Goal: Task Accomplishment & Management: Manage account settings

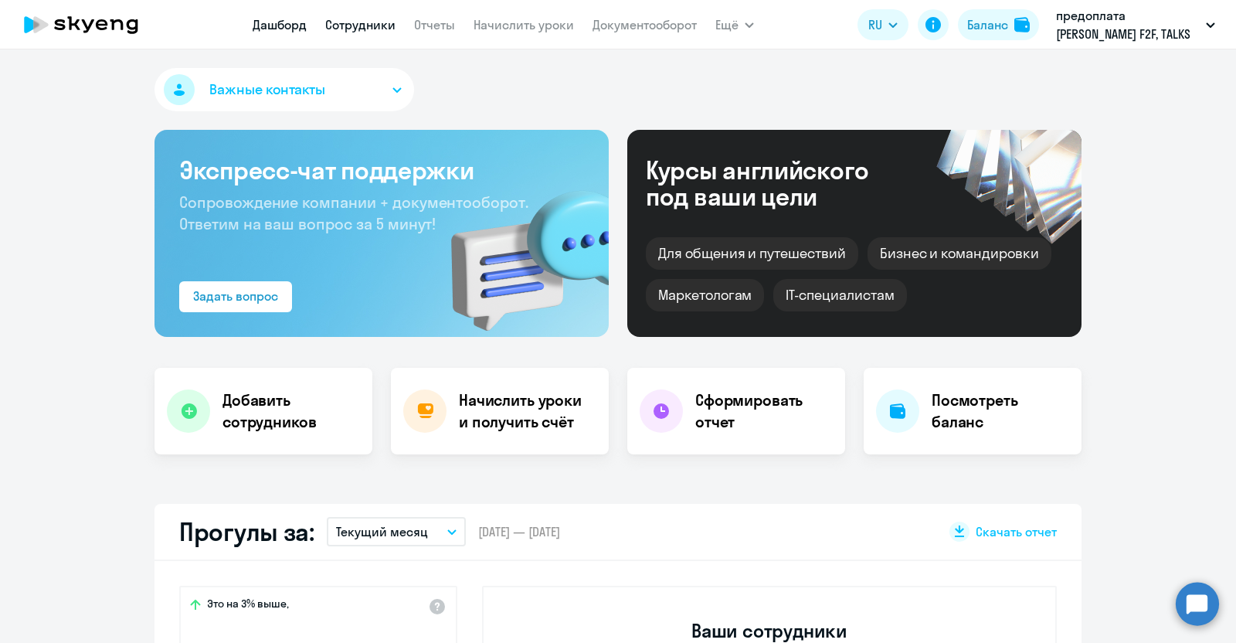
click at [343, 26] on link "Сотрудники" at bounding box center [360, 24] width 70 height 15
select select "30"
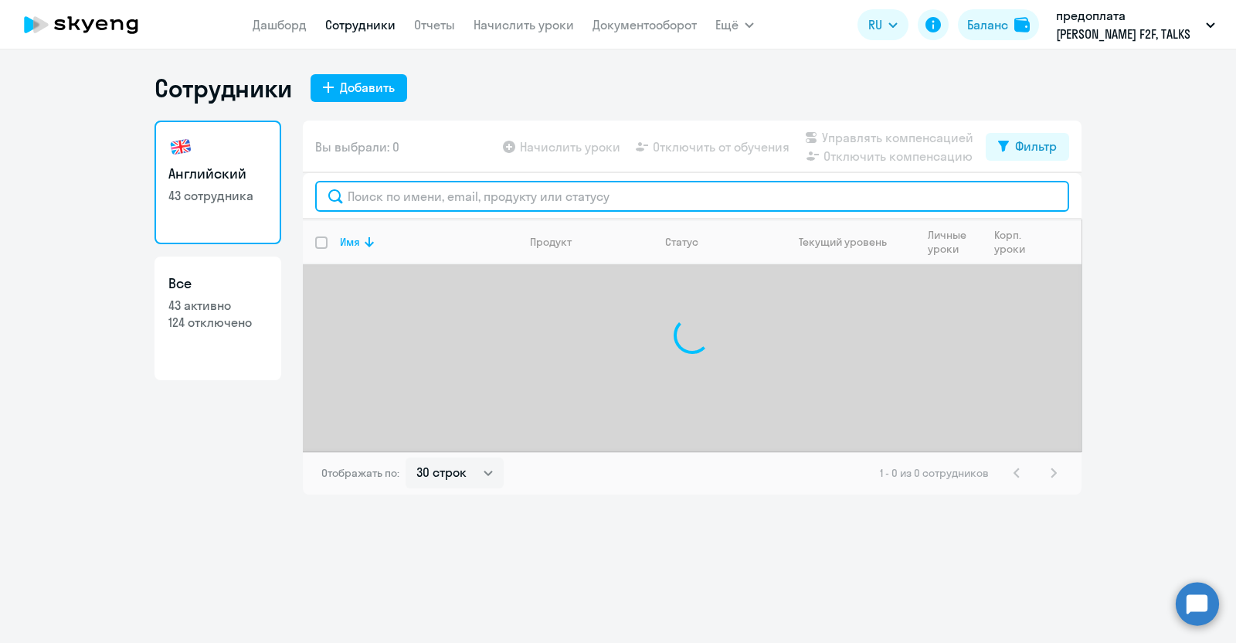
click at [362, 195] on input "text" at bounding box center [692, 196] width 754 height 31
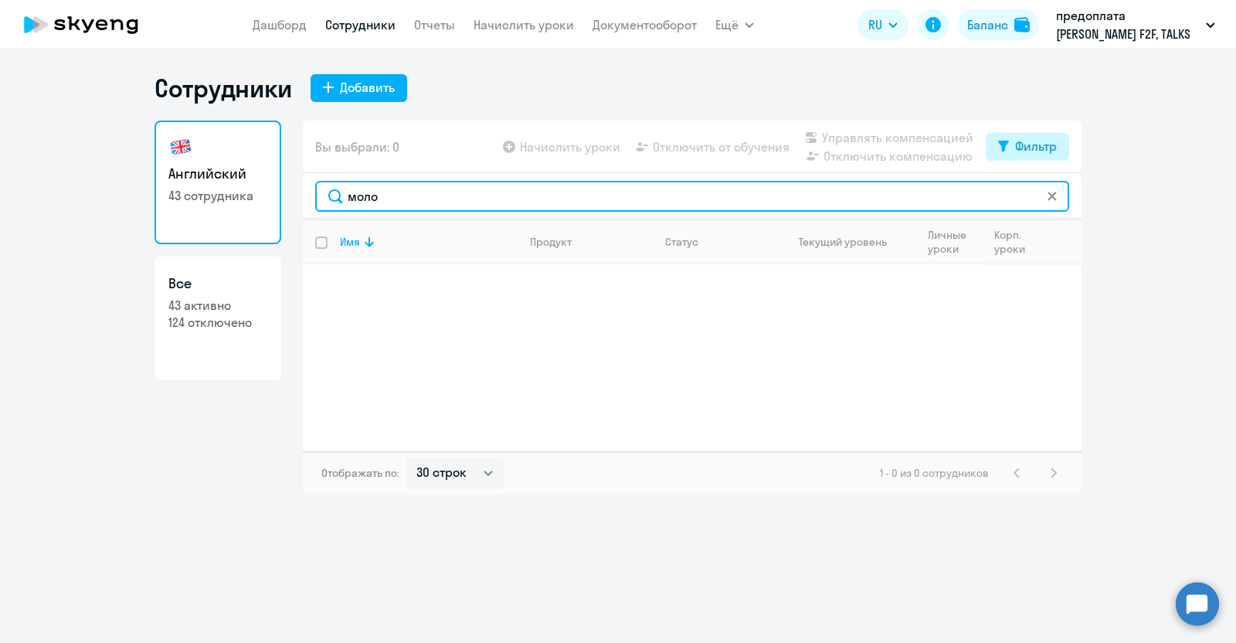
type input "моло"
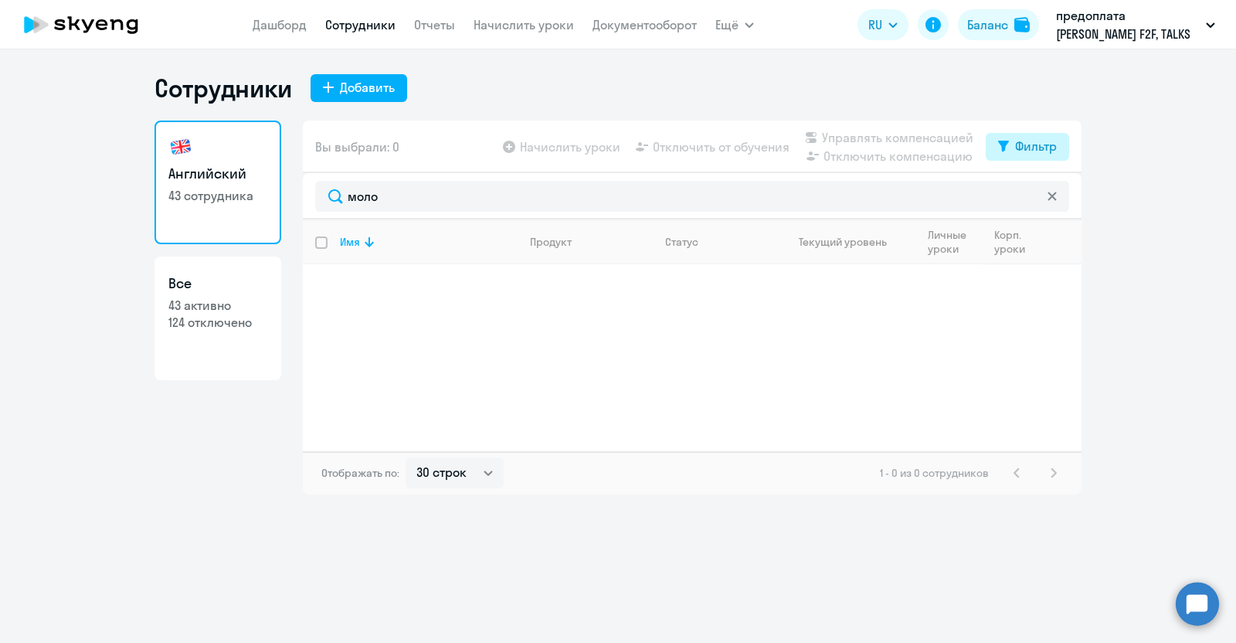
click at [1047, 142] on div "Фильтр" at bounding box center [1036, 146] width 42 height 19
click at [1061, 197] on div "Показать отключенных от обучения" at bounding box center [944, 200] width 249 height 65
click at [1034, 195] on span at bounding box center [1044, 196] width 26 height 15
click at [1031, 195] on input "checkbox" at bounding box center [1030, 195] width 1 height 1
checkbox input "true"
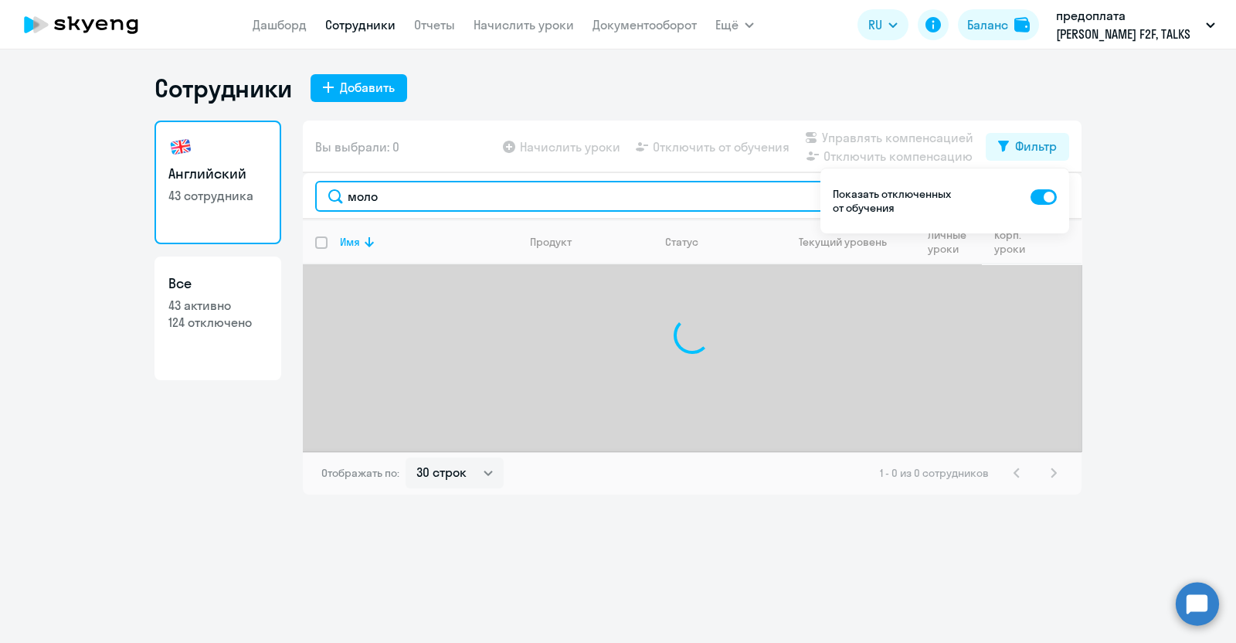
click at [464, 202] on input "моло" at bounding box center [692, 196] width 754 height 31
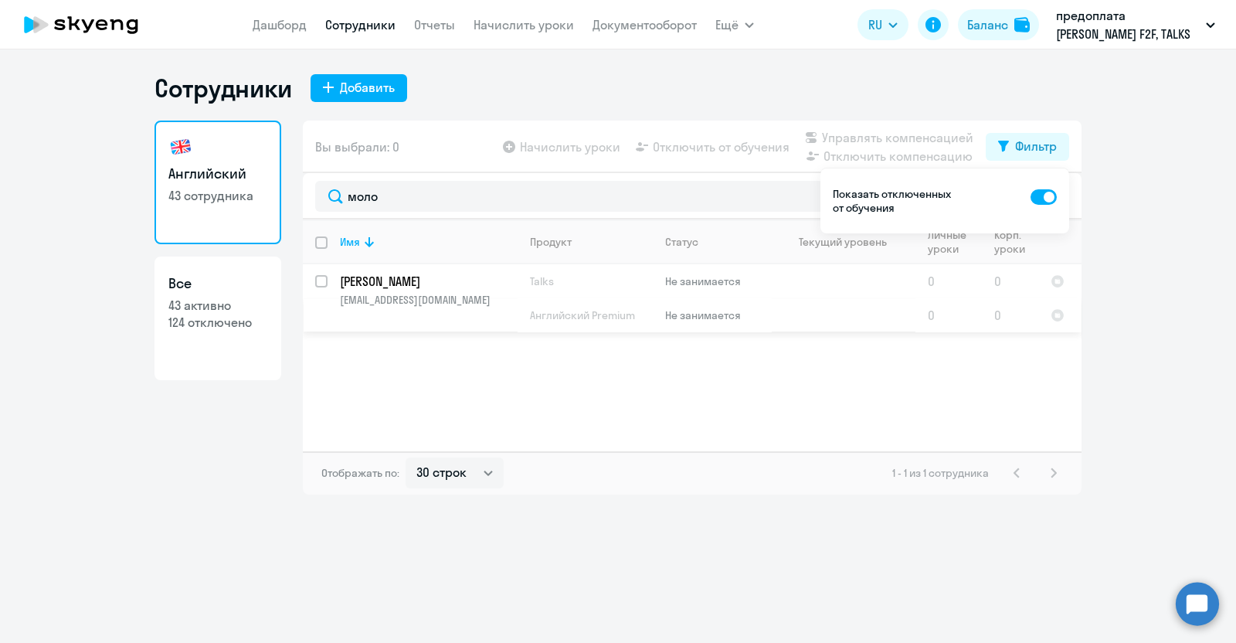
click at [437, 280] on p "[PERSON_NAME]" at bounding box center [427, 281] width 175 height 17
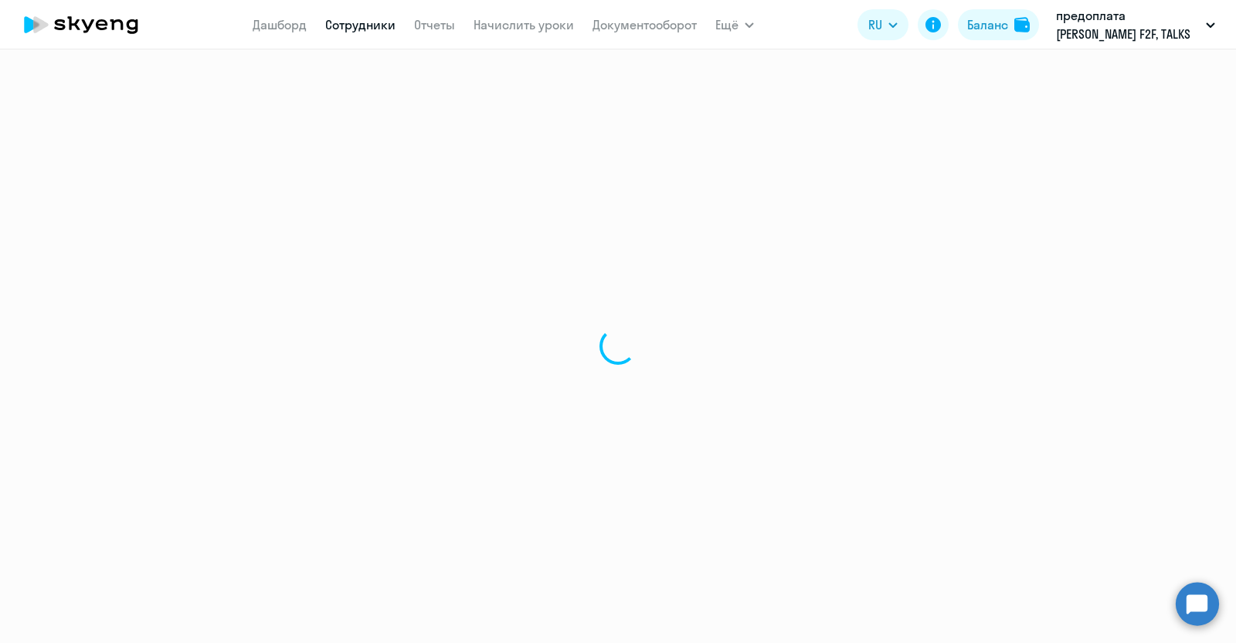
select select "english"
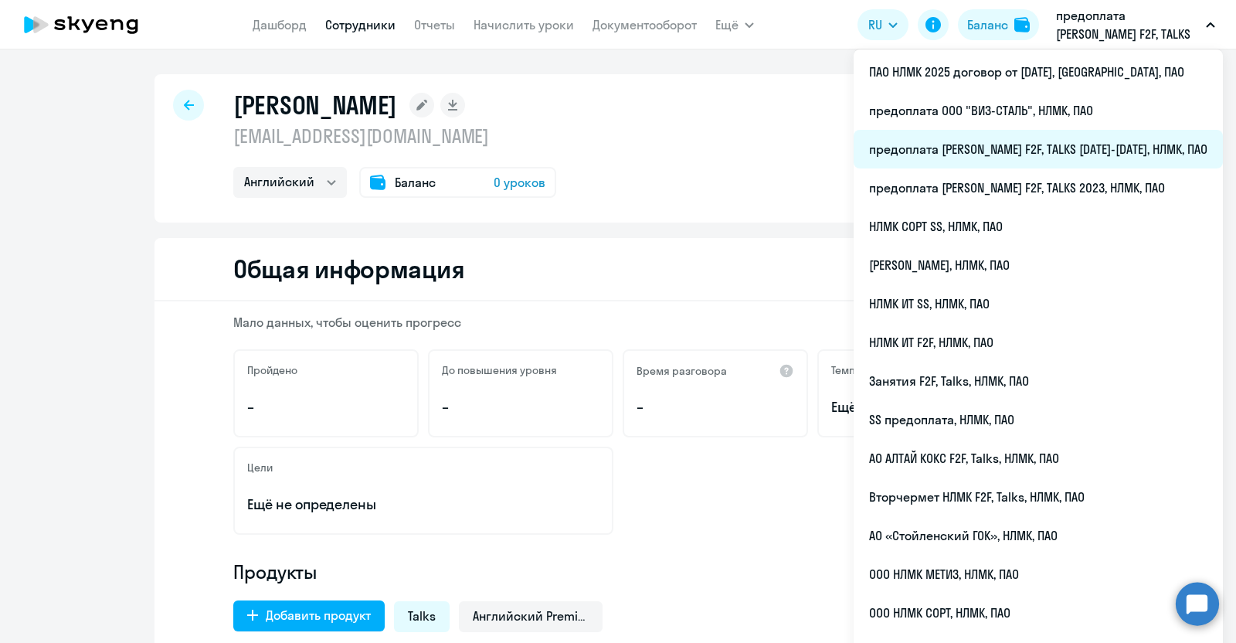
click at [1087, 143] on li "предоплата [PERSON_NAME] F2F, TALKS [DATE]-[DATE], НЛМК, ПАО" at bounding box center [1038, 149] width 369 height 39
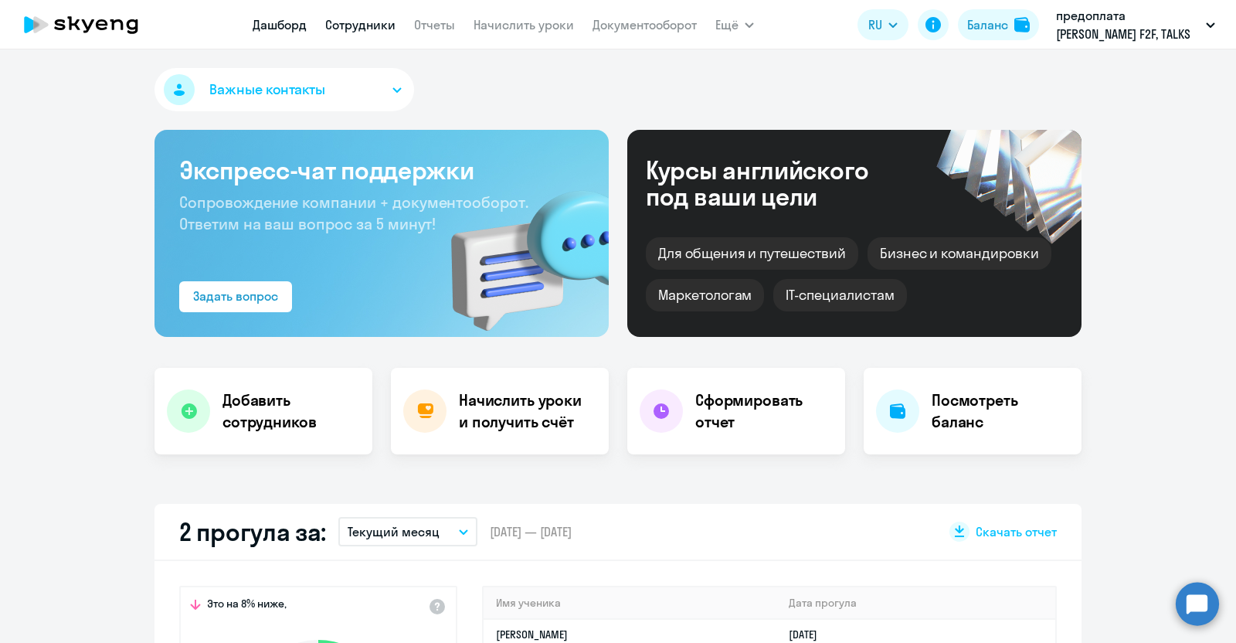
click at [369, 25] on link "Сотрудники" at bounding box center [360, 24] width 70 height 15
select select "30"
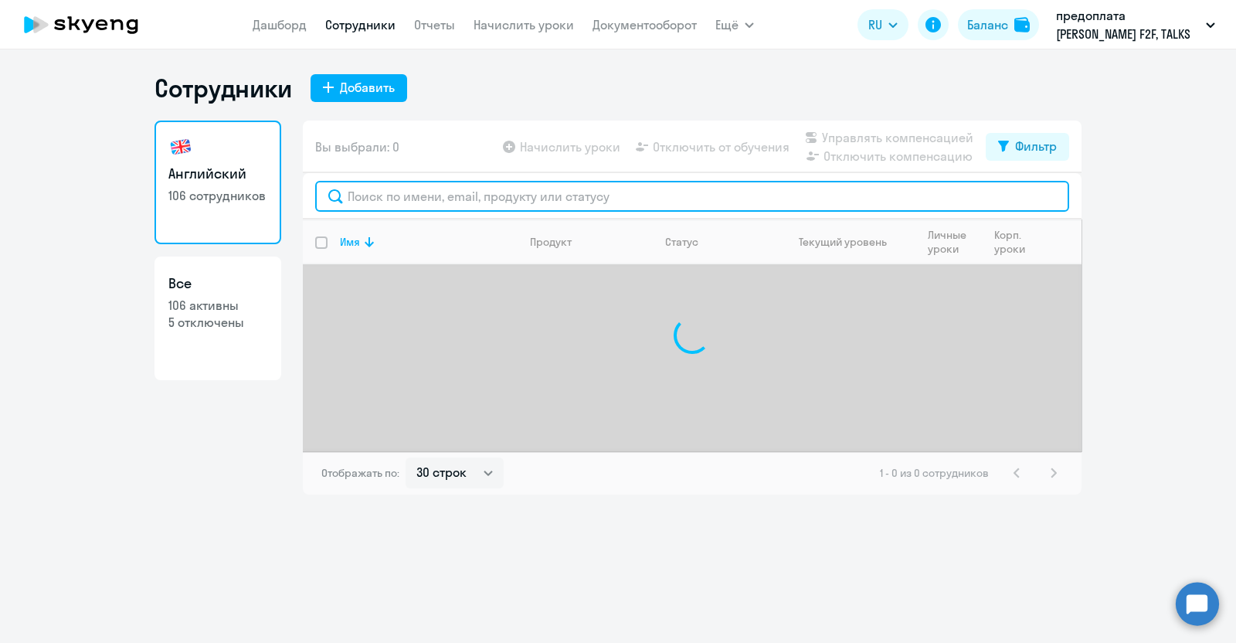
click at [395, 192] on input "text" at bounding box center [692, 196] width 754 height 31
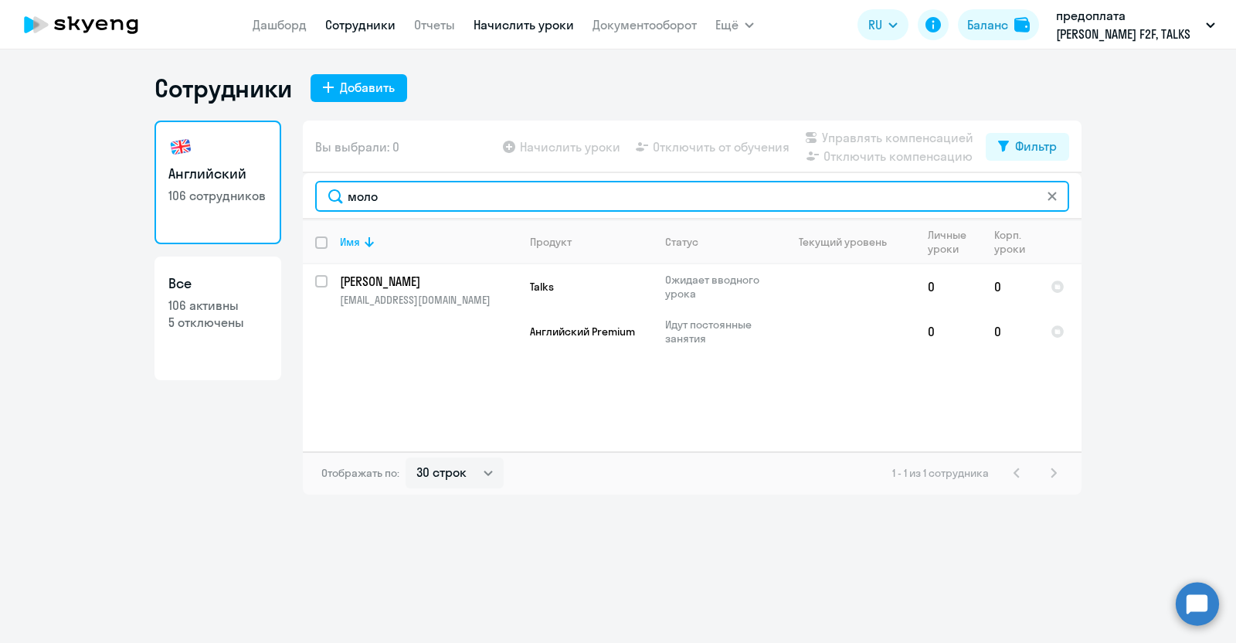
type input "моло"
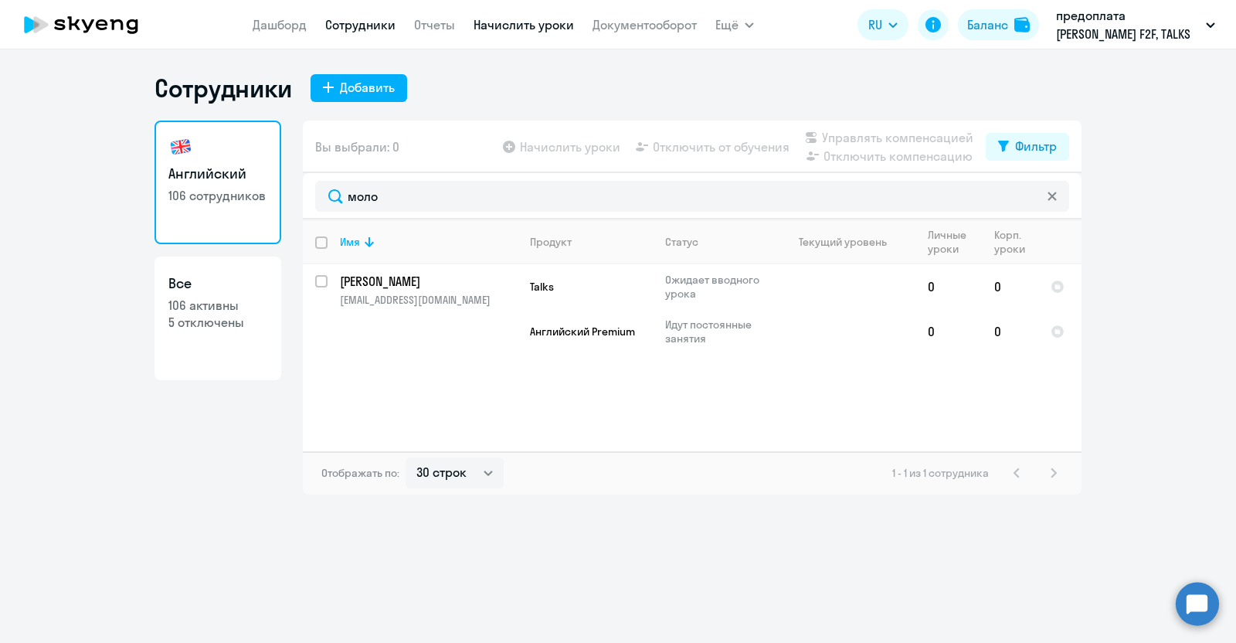
click at [506, 22] on link "Начислить уроки" at bounding box center [524, 24] width 100 height 15
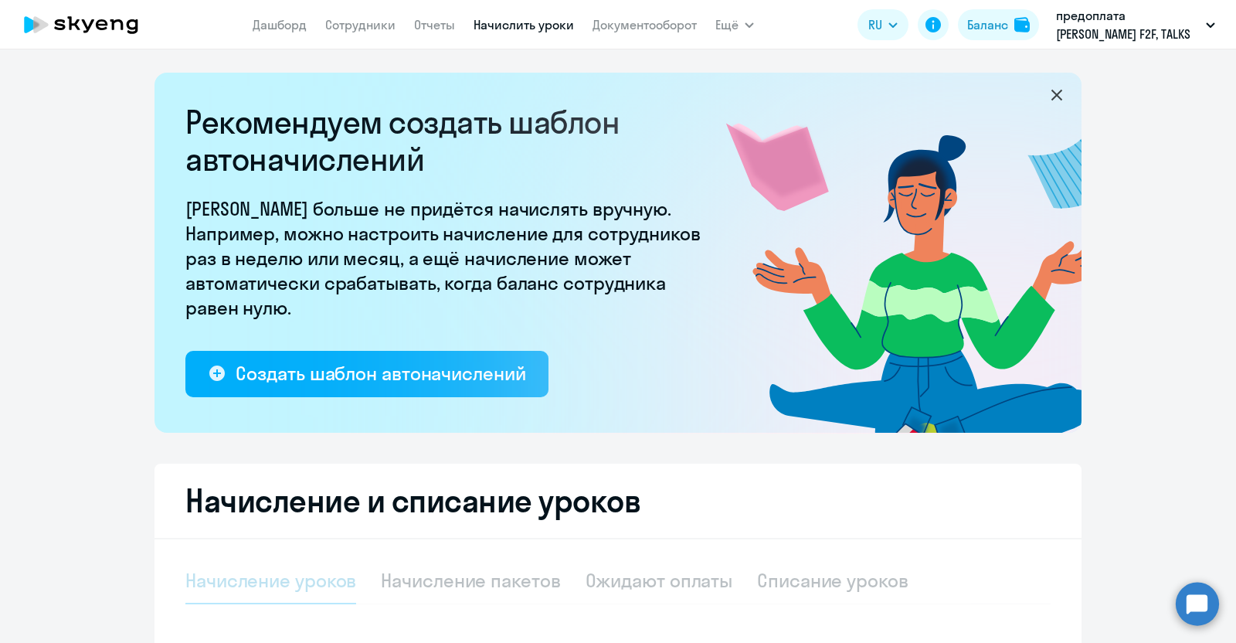
select select "10"
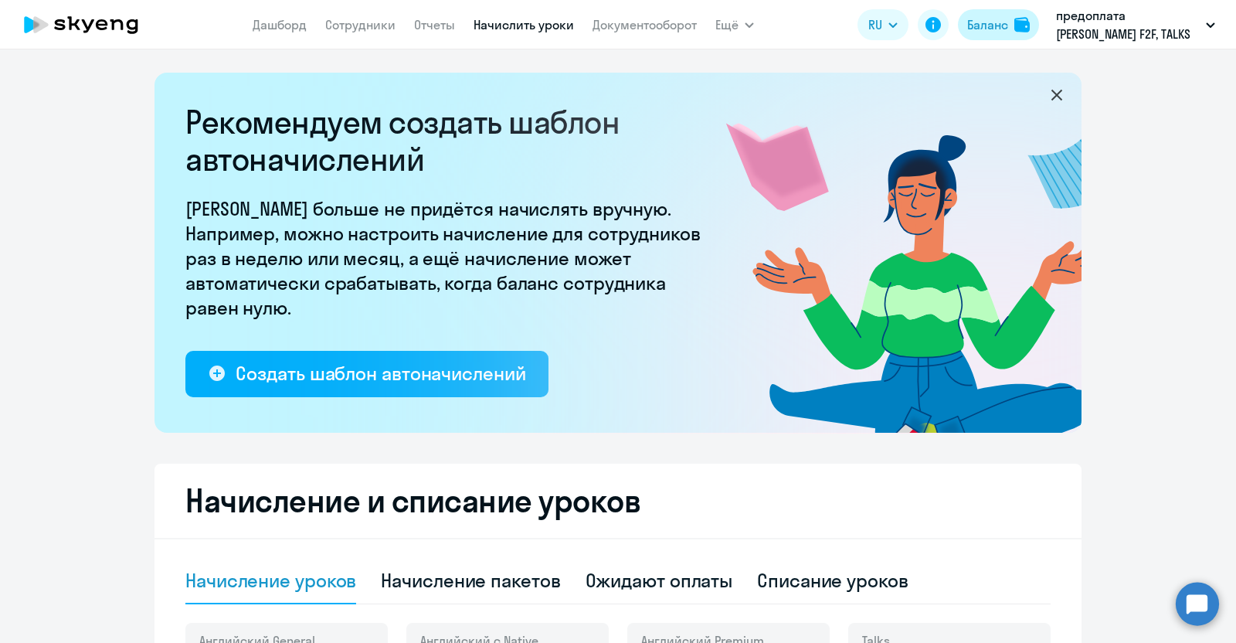
click at [984, 18] on div "Баланс" at bounding box center [987, 24] width 41 height 19
select select "english_adult_native_speaker"
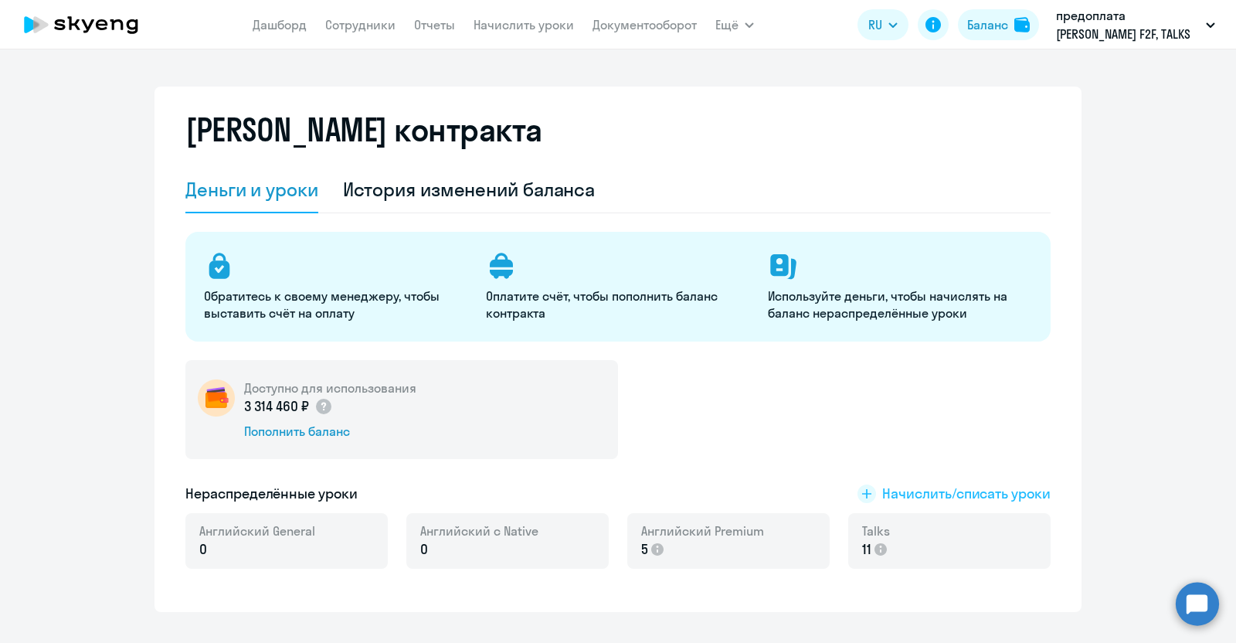
click at [912, 492] on span "Начислить/списать уроки" at bounding box center [966, 494] width 168 height 20
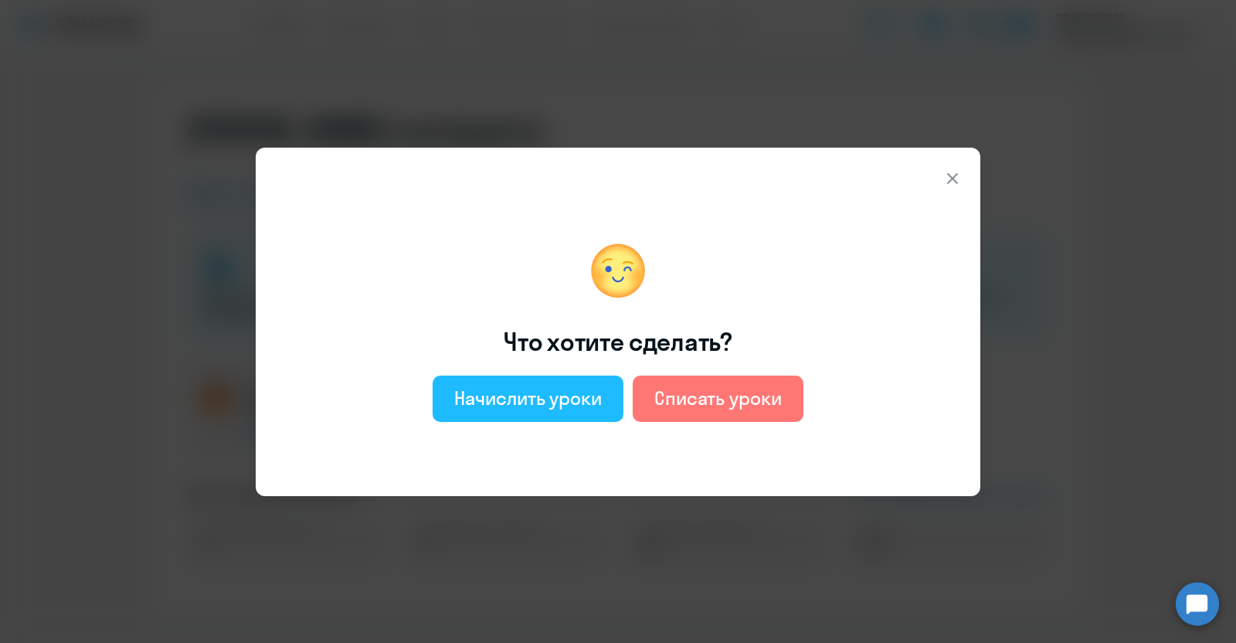
click at [566, 406] on div "Начислить уроки" at bounding box center [528, 398] width 148 height 25
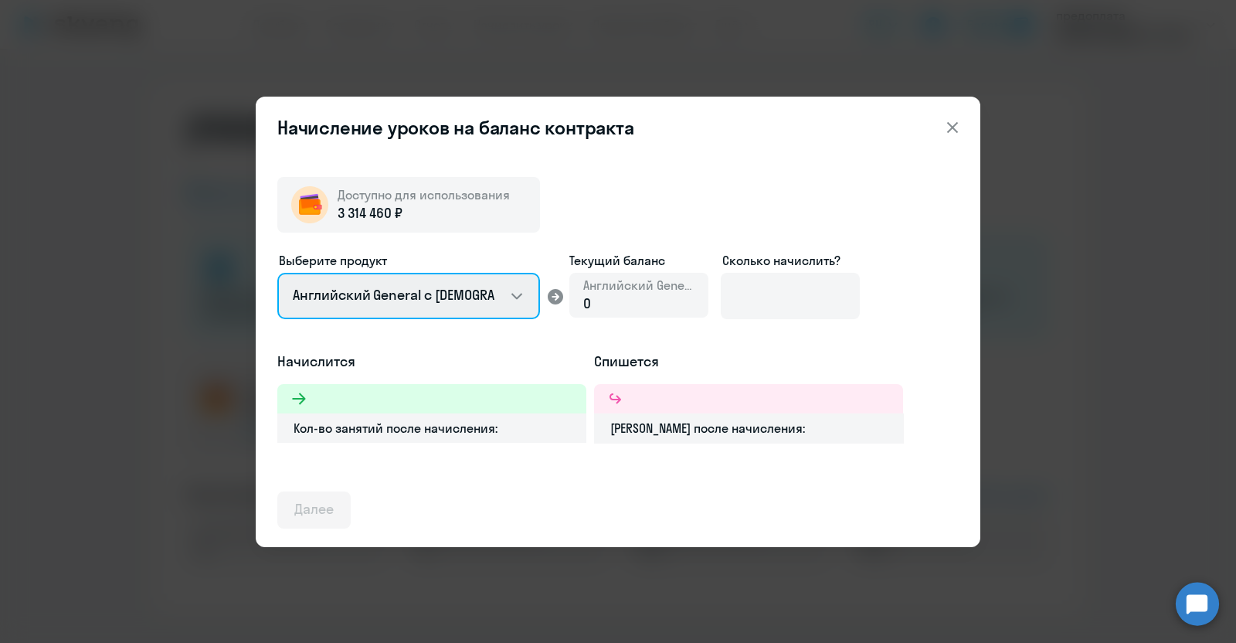
click at [508, 291] on select "Английский General с [DEMOGRAPHIC_DATA] преподавателем Английский General с [DE…" at bounding box center [408, 296] width 263 height 46
select select "english_adult_not_native_speaker_premium"
click at [277, 273] on select "Английский General с [DEMOGRAPHIC_DATA] преподавателем Английский General с [DE…" at bounding box center [408, 296] width 263 height 46
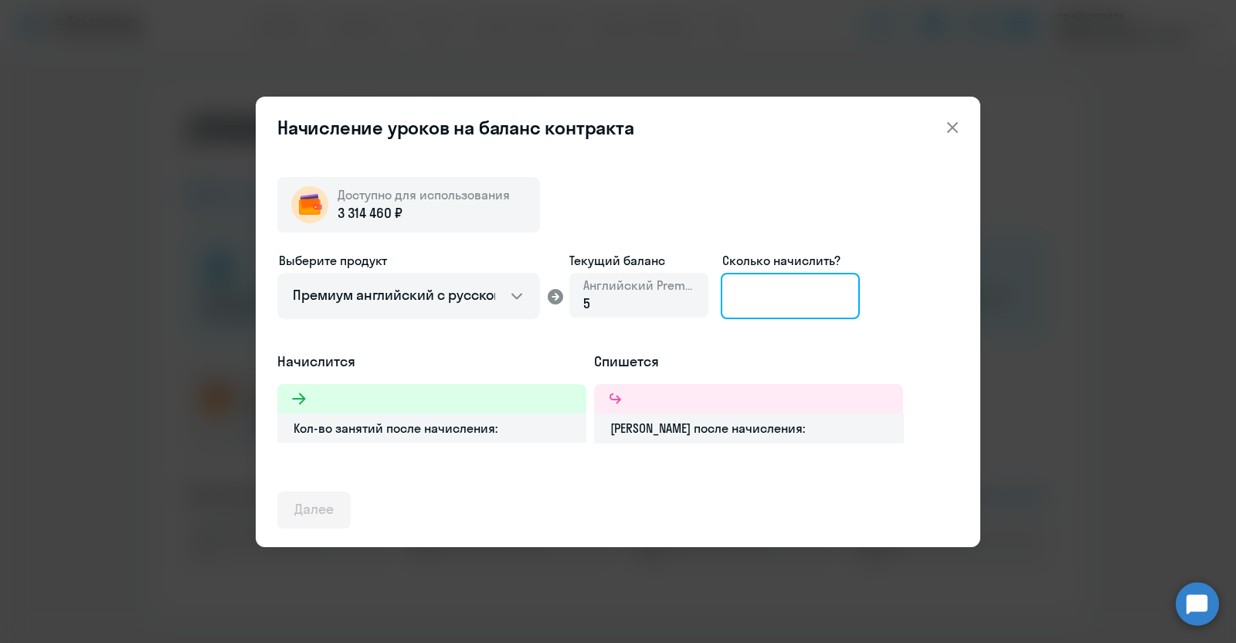
click at [798, 292] on input at bounding box center [790, 296] width 139 height 46
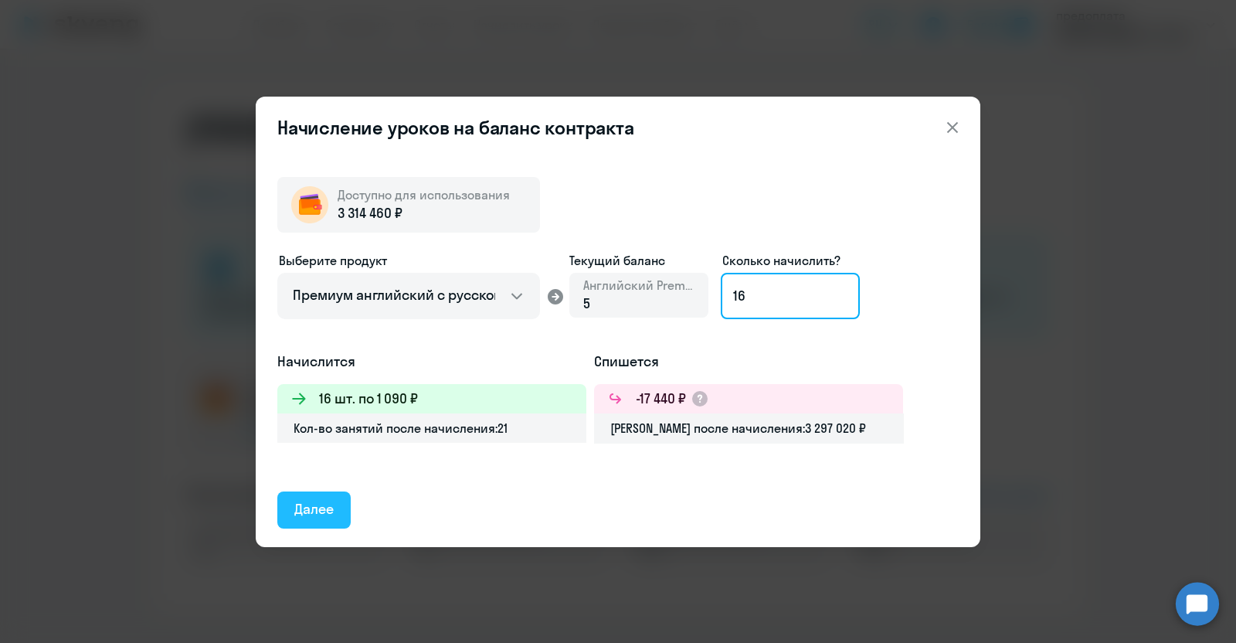
type input "16"
click at [322, 508] on div "Далее" at bounding box center [313, 509] width 39 height 20
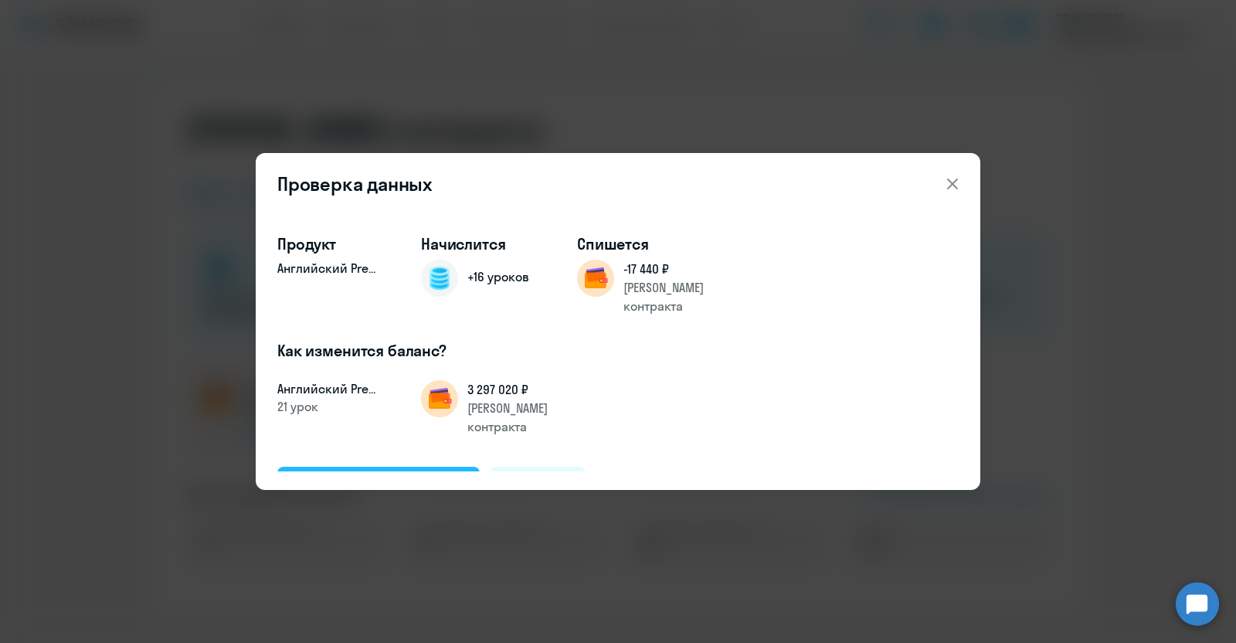
click at [350, 474] on div "Подтвердить и начислить" at bounding box center [378, 484] width 168 height 20
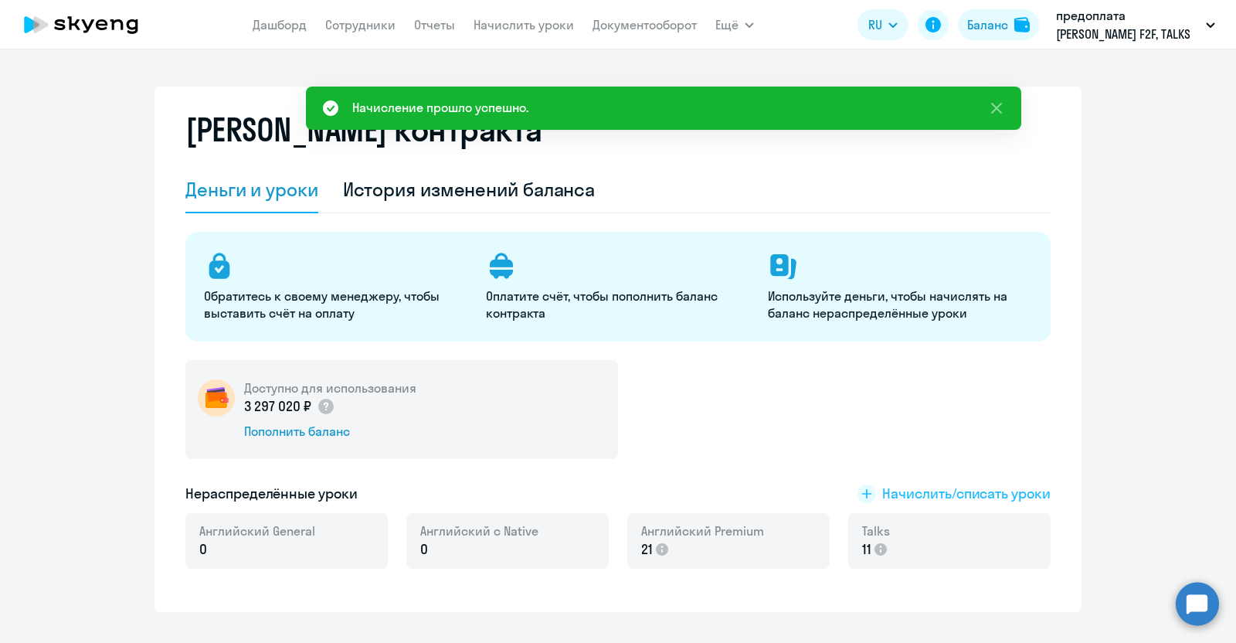
click at [925, 489] on span "Начислить/списать уроки" at bounding box center [966, 494] width 168 height 20
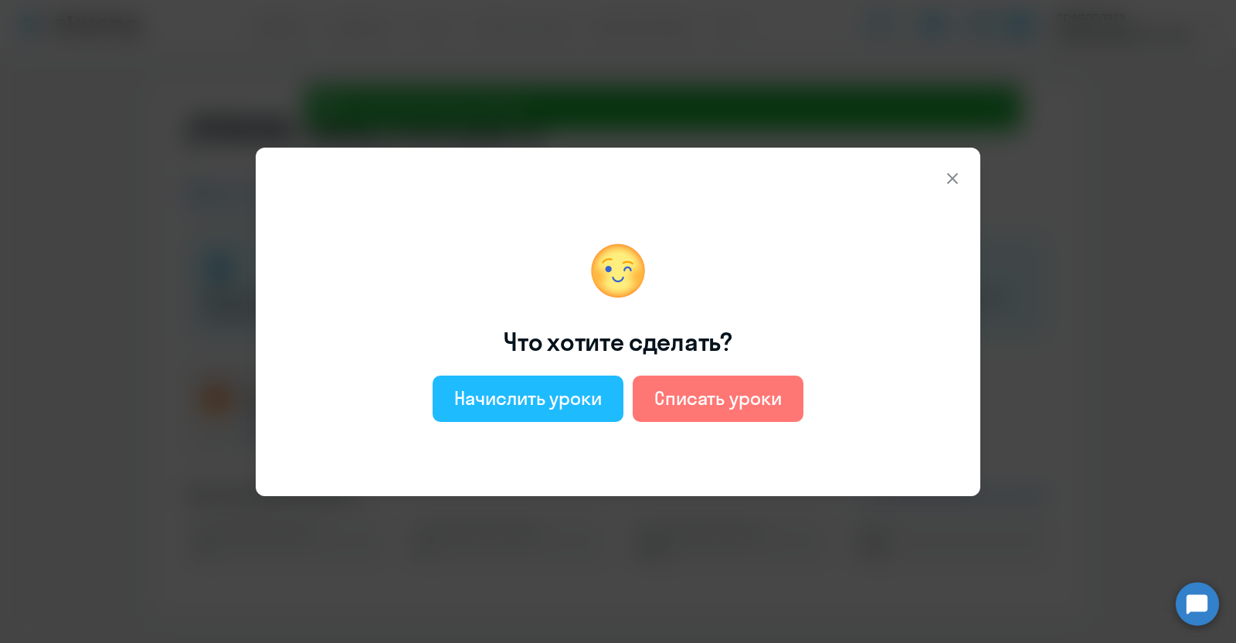
click at [578, 410] on button "Начислить уроки" at bounding box center [528, 398] width 191 height 46
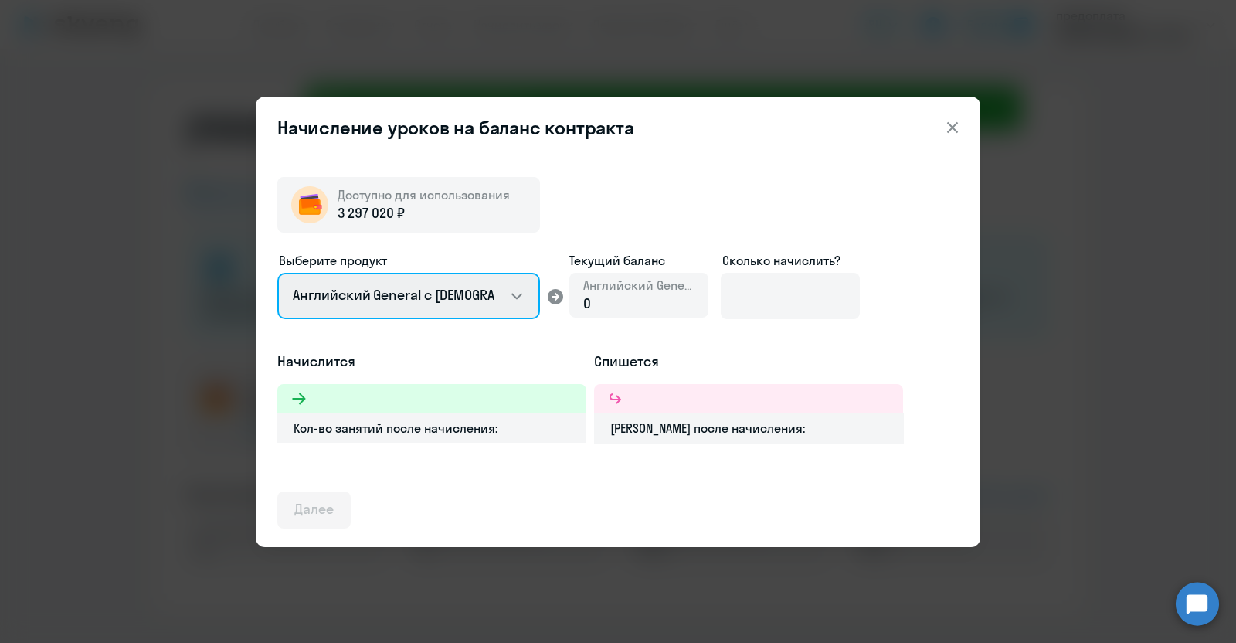
click at [443, 273] on select "Английский General с [DEMOGRAPHIC_DATA] преподавателем Английский General с [DE…" at bounding box center [408, 296] width 263 height 46
select select "english_adult_not_native_speaker_talks_15min"
click at [277, 273] on select "Английский General с [DEMOGRAPHIC_DATA] преподавателем Английский General с [DE…" at bounding box center [408, 296] width 263 height 46
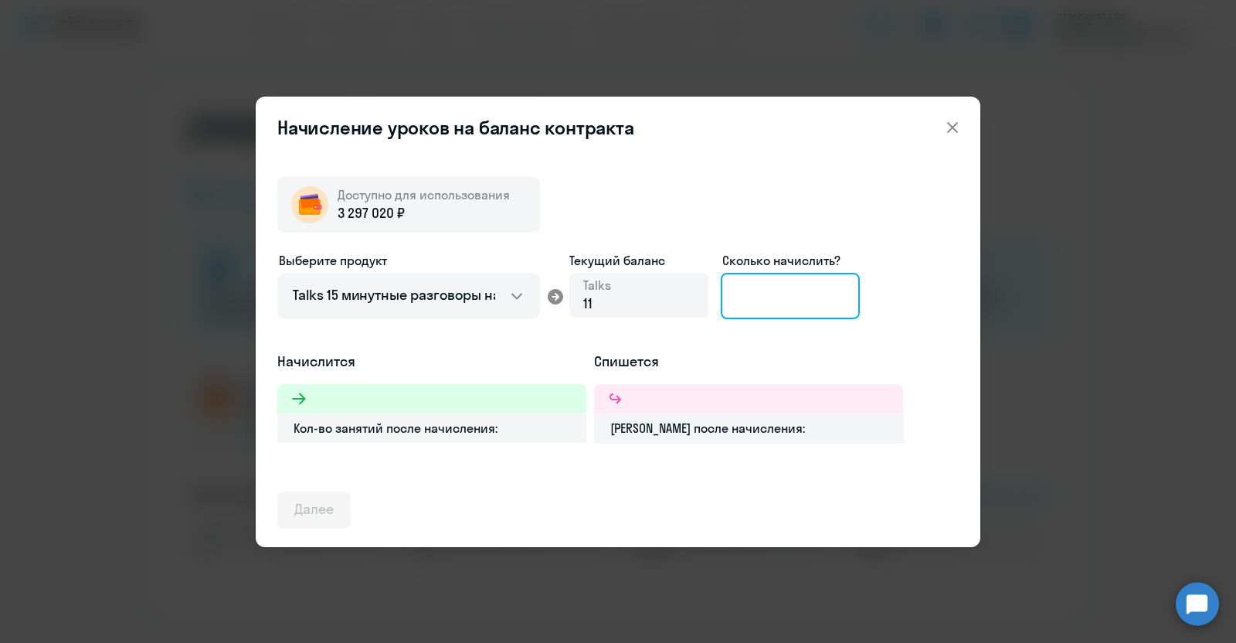
click at [750, 293] on input at bounding box center [790, 296] width 139 height 46
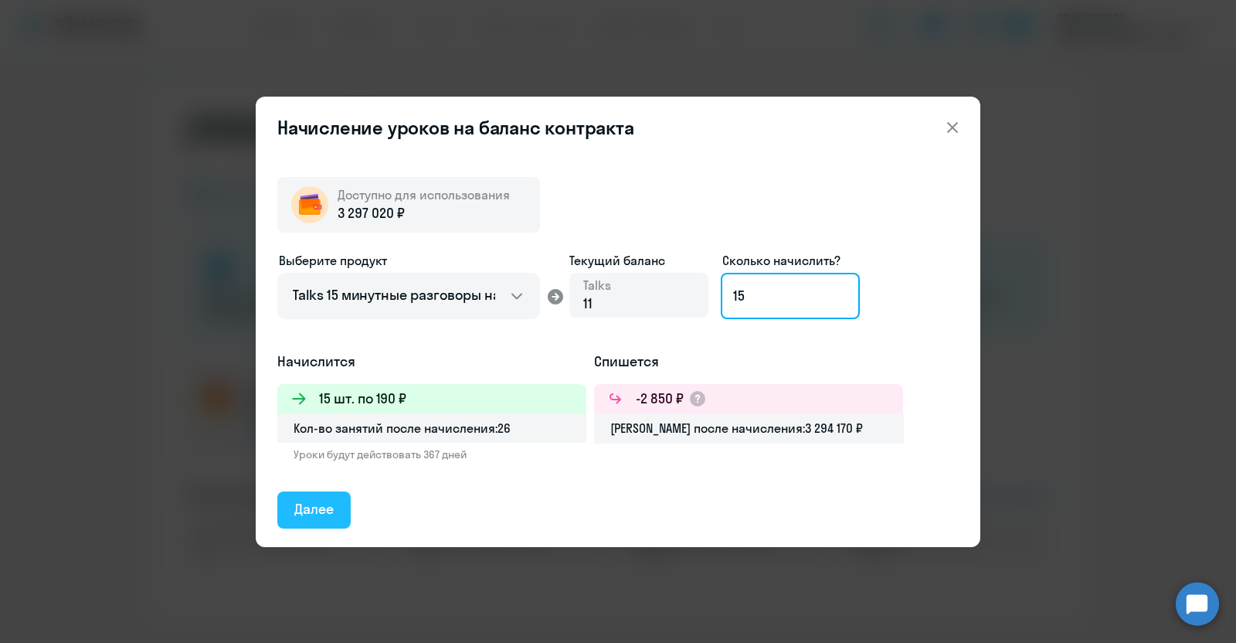
type input "15"
click at [333, 517] on div "Далее" at bounding box center [313, 509] width 39 height 20
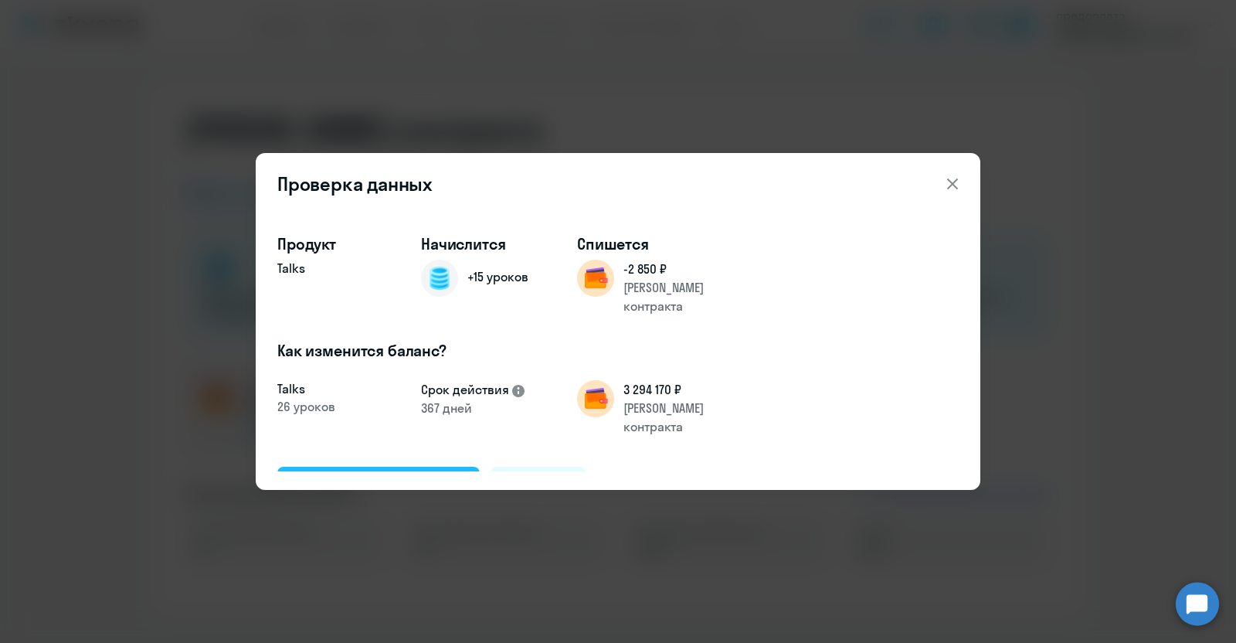
click at [363, 474] on div "Подтвердить и начислить" at bounding box center [378, 484] width 168 height 20
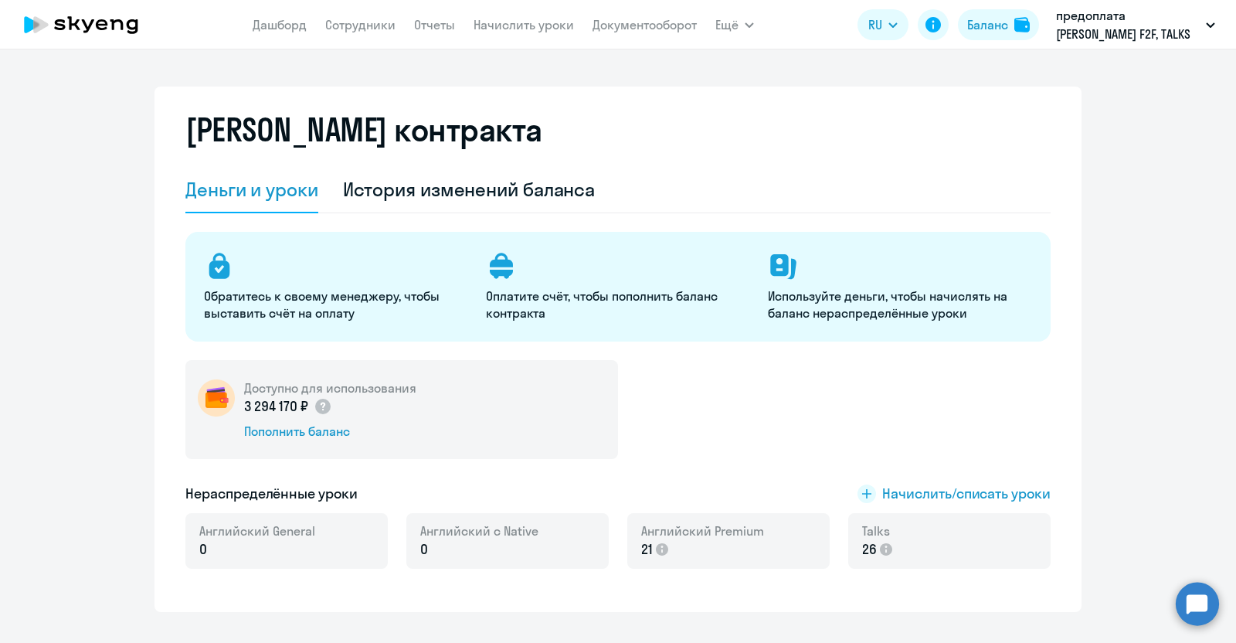
click at [391, 32] on app-menu-item-link "Сотрудники" at bounding box center [360, 24] width 70 height 19
click at [370, 26] on link "Сотрудники" at bounding box center [360, 24] width 70 height 15
select select "30"
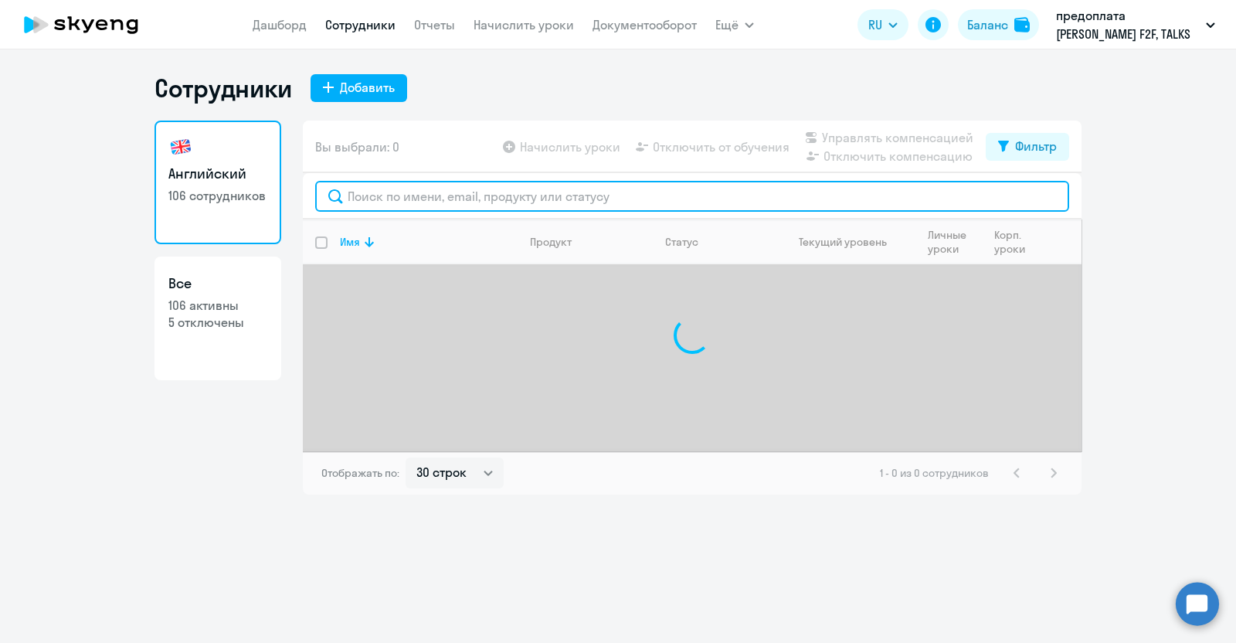
click at [392, 195] on input "text" at bounding box center [692, 196] width 754 height 31
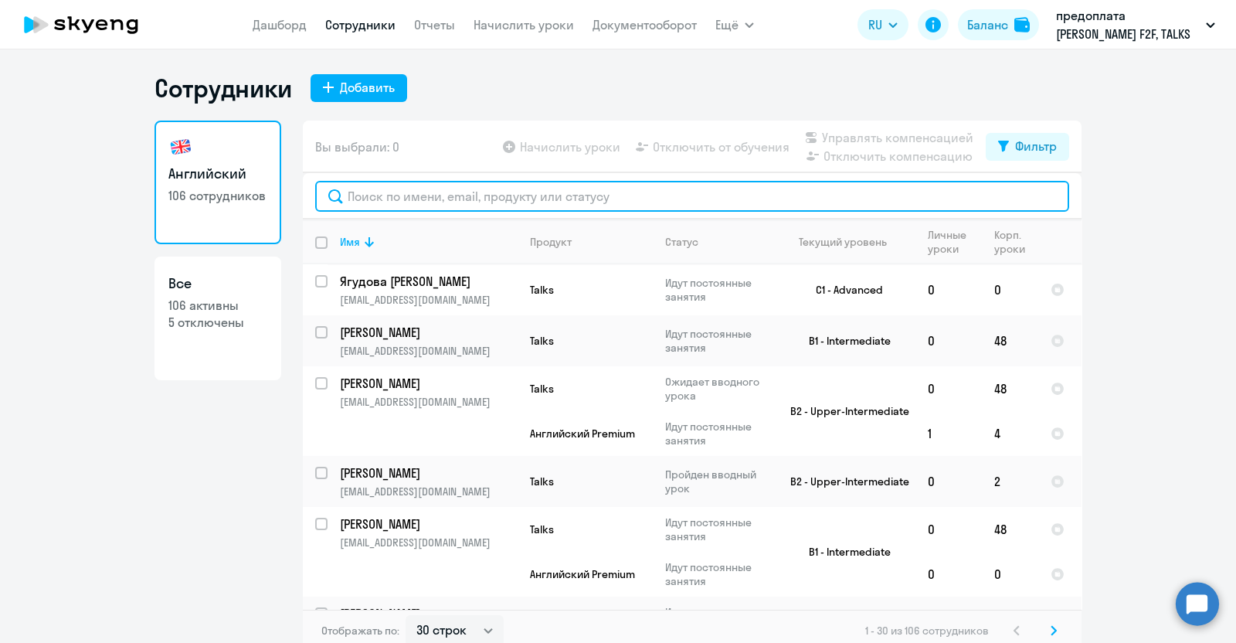
click at [383, 192] on input "text" at bounding box center [692, 196] width 754 height 31
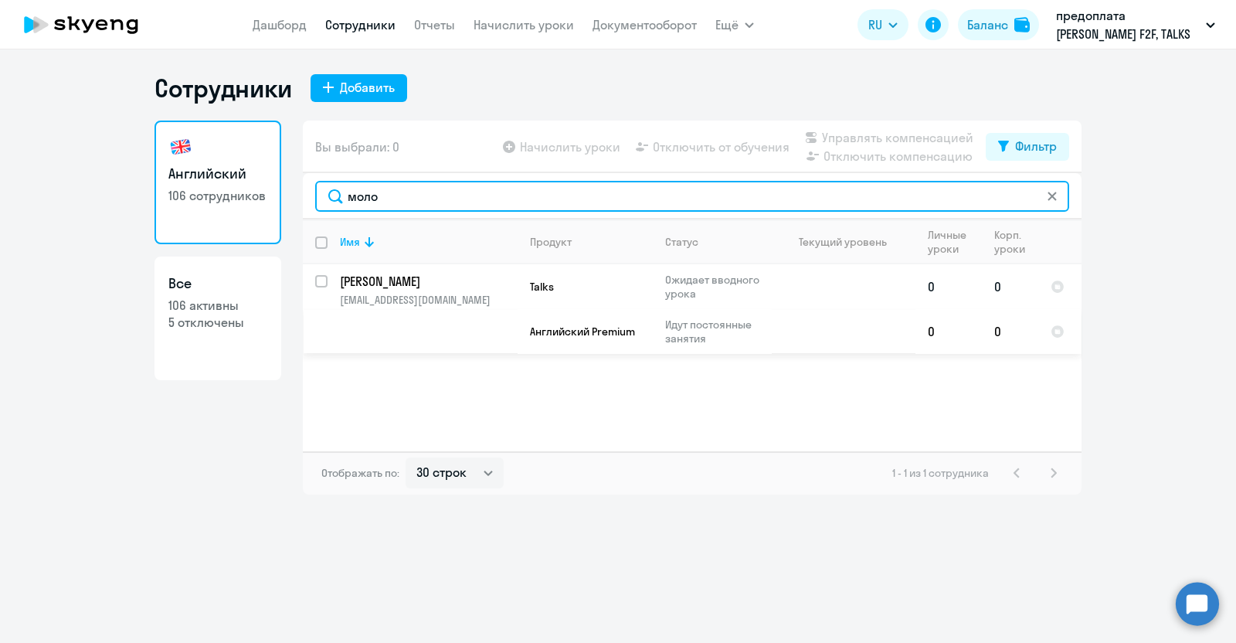
type input "моло"
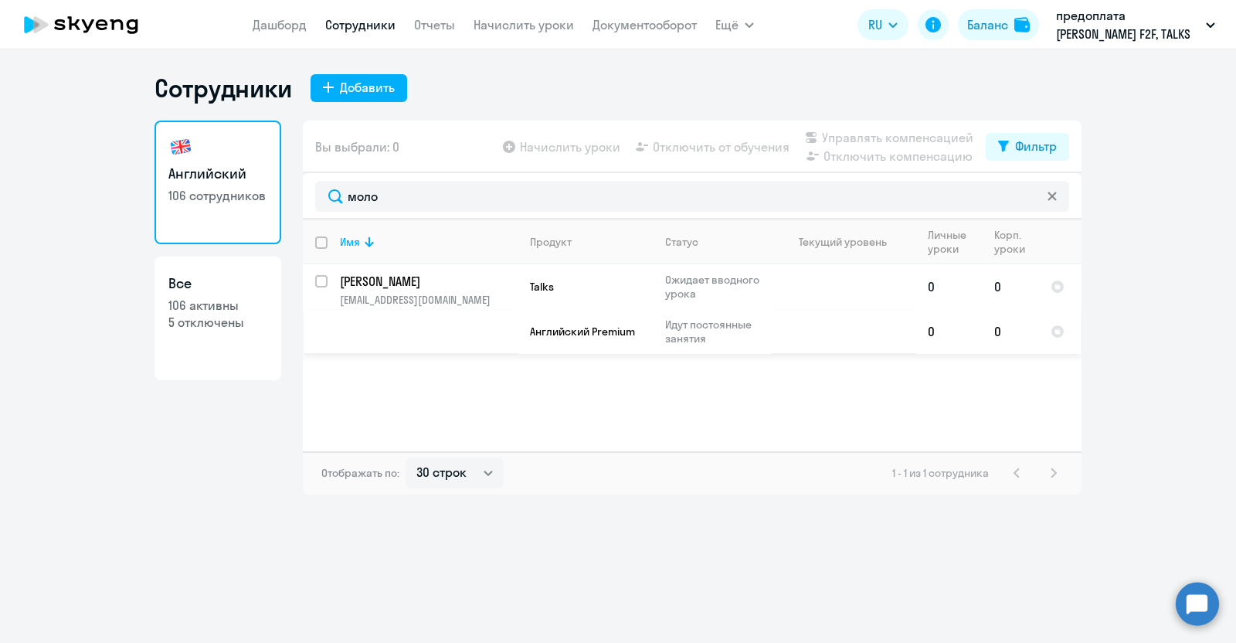
click at [396, 280] on p "[PERSON_NAME]" at bounding box center [427, 281] width 175 height 17
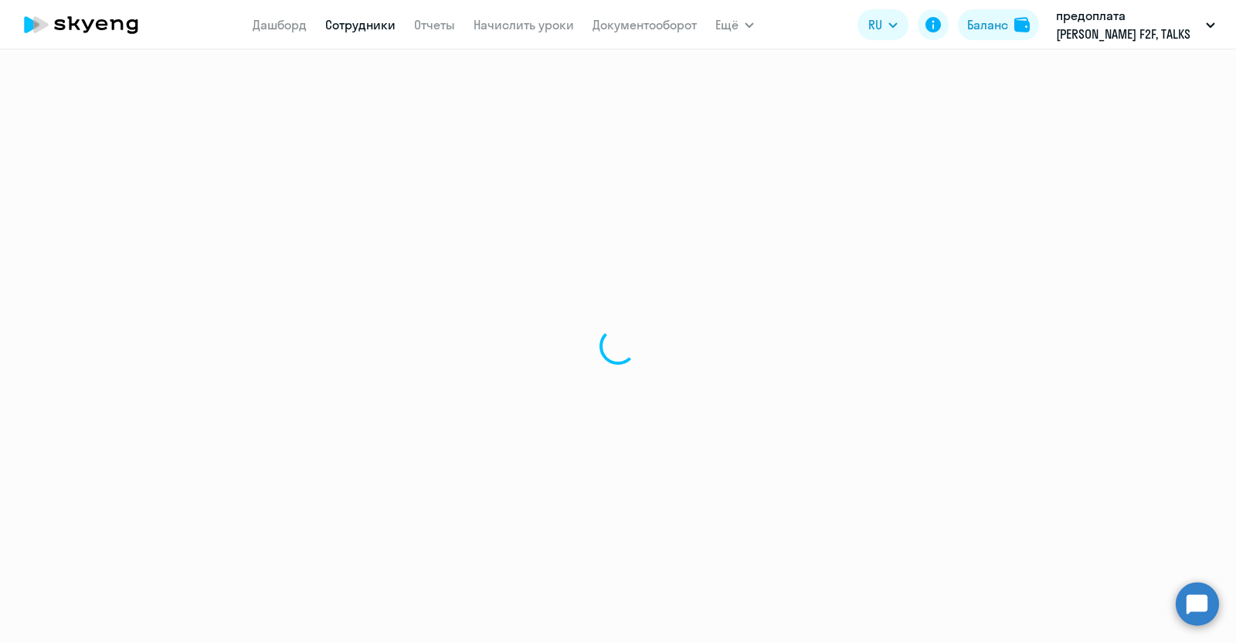
select select "english"
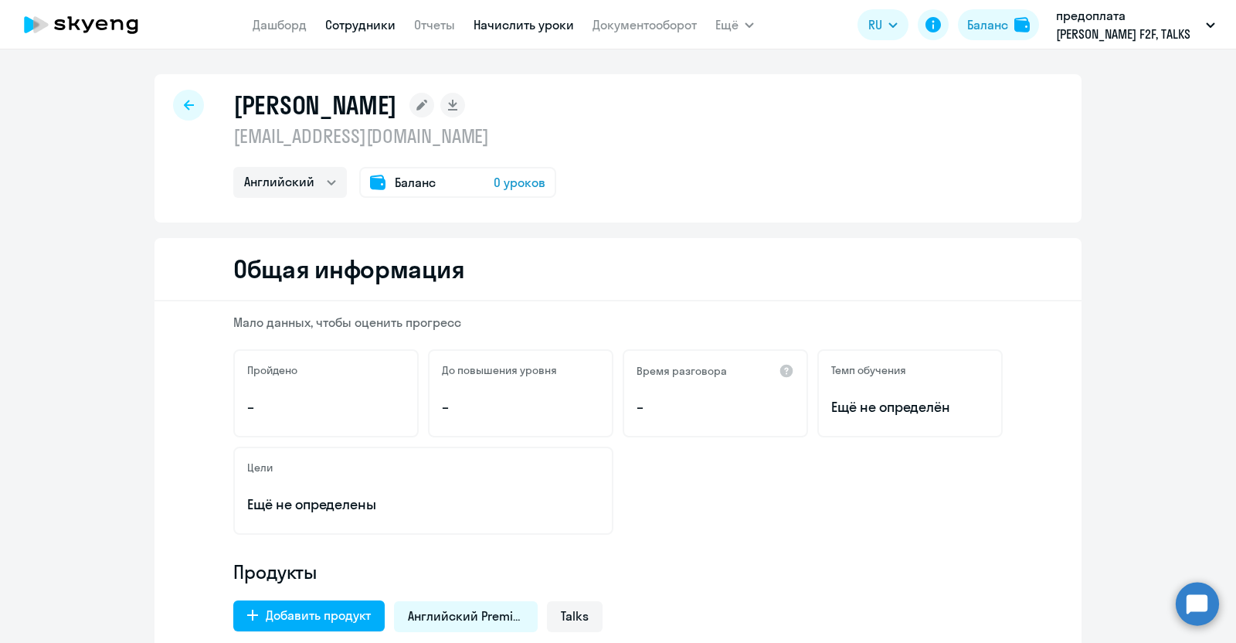
click at [543, 25] on link "Начислить уроки" at bounding box center [524, 24] width 100 height 15
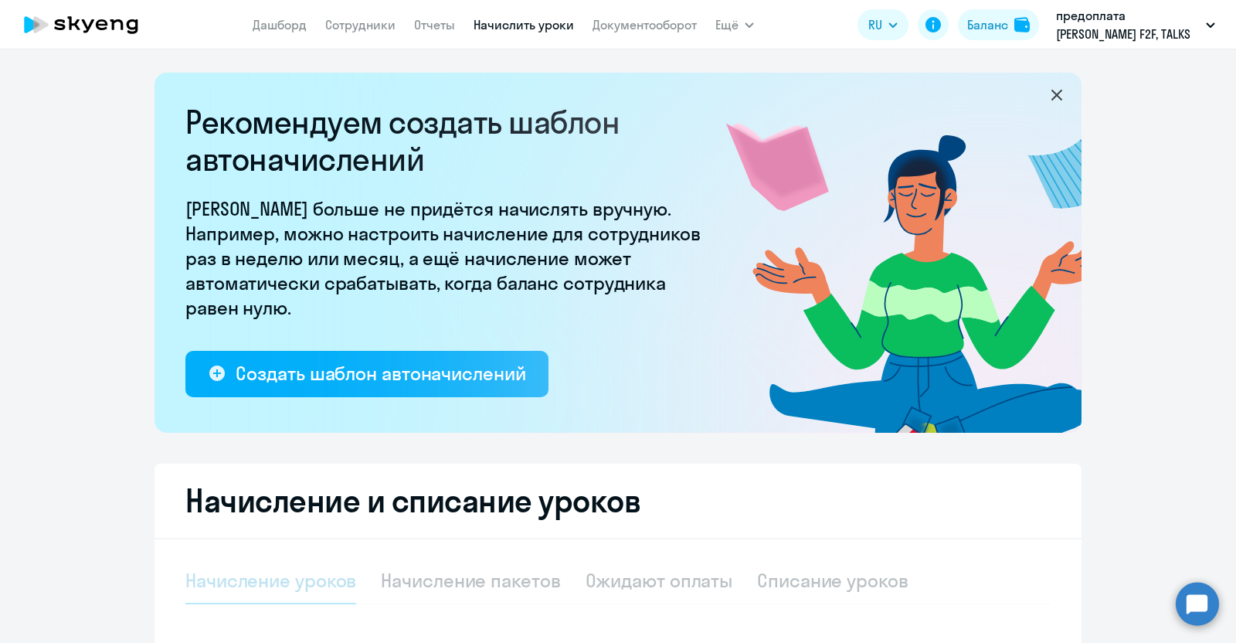
select select "10"
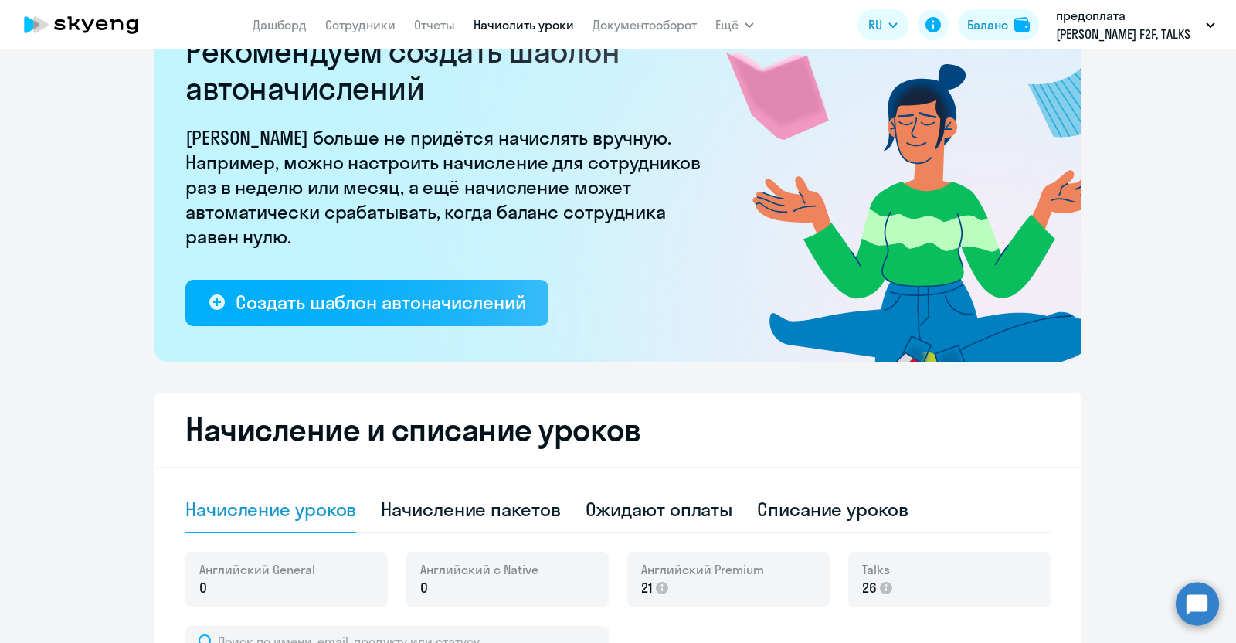
scroll to position [192, 0]
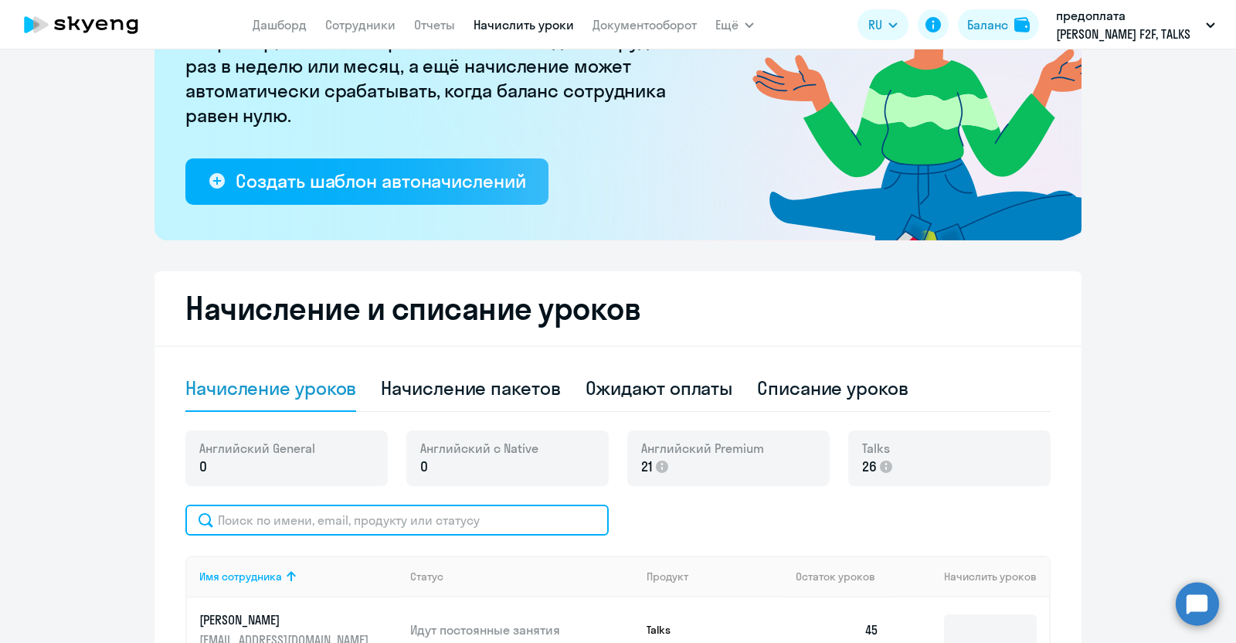
click at [302, 527] on input "text" at bounding box center [396, 519] width 423 height 31
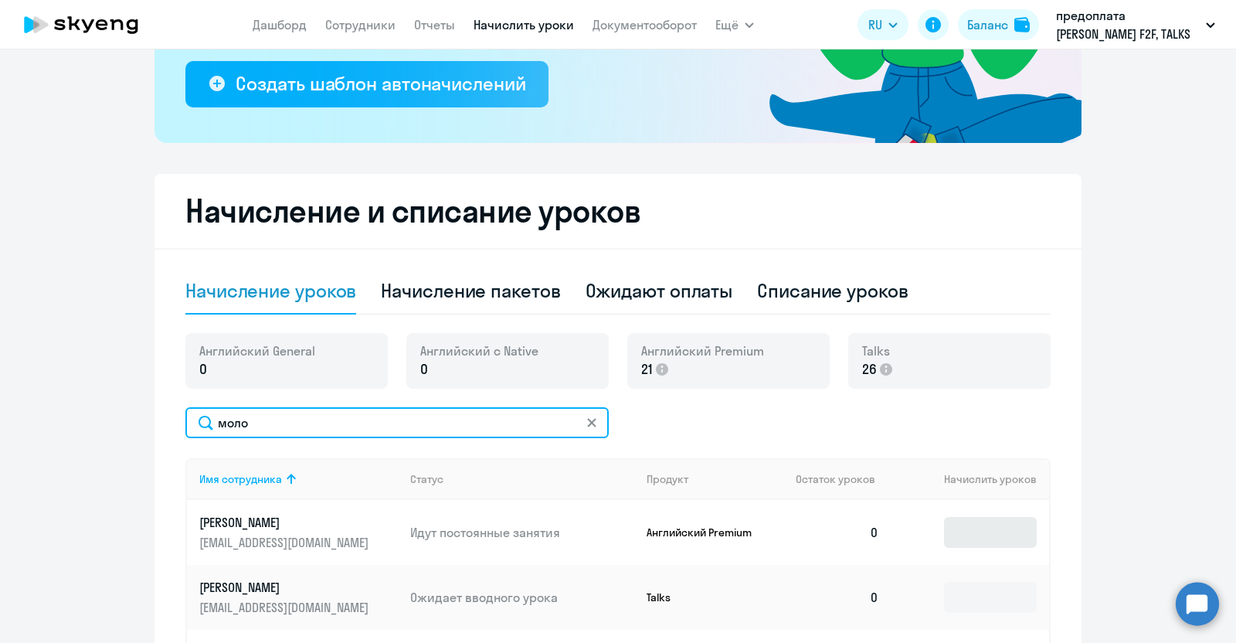
type input "моло"
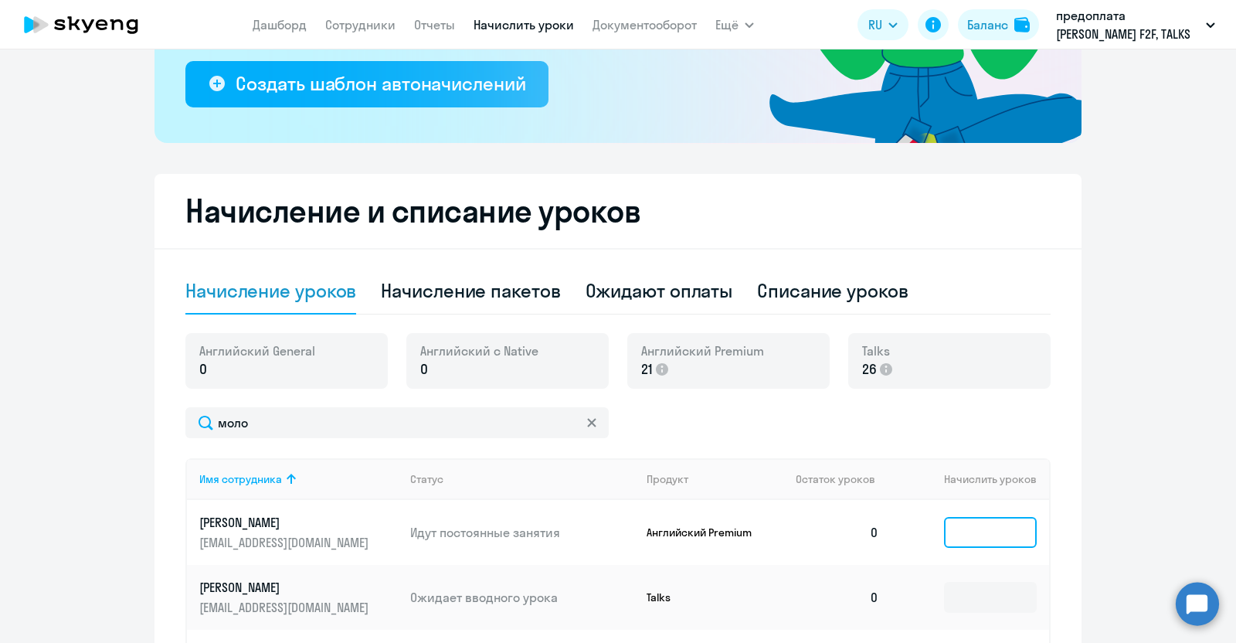
click at [968, 534] on input at bounding box center [990, 532] width 93 height 31
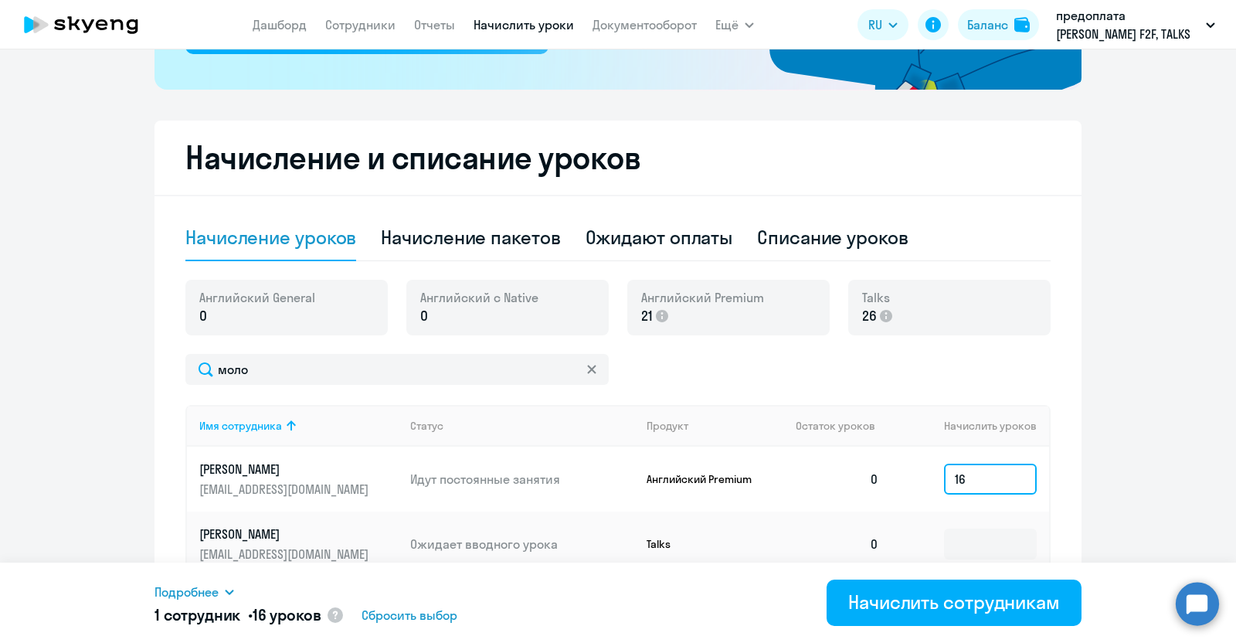
scroll to position [386, 0]
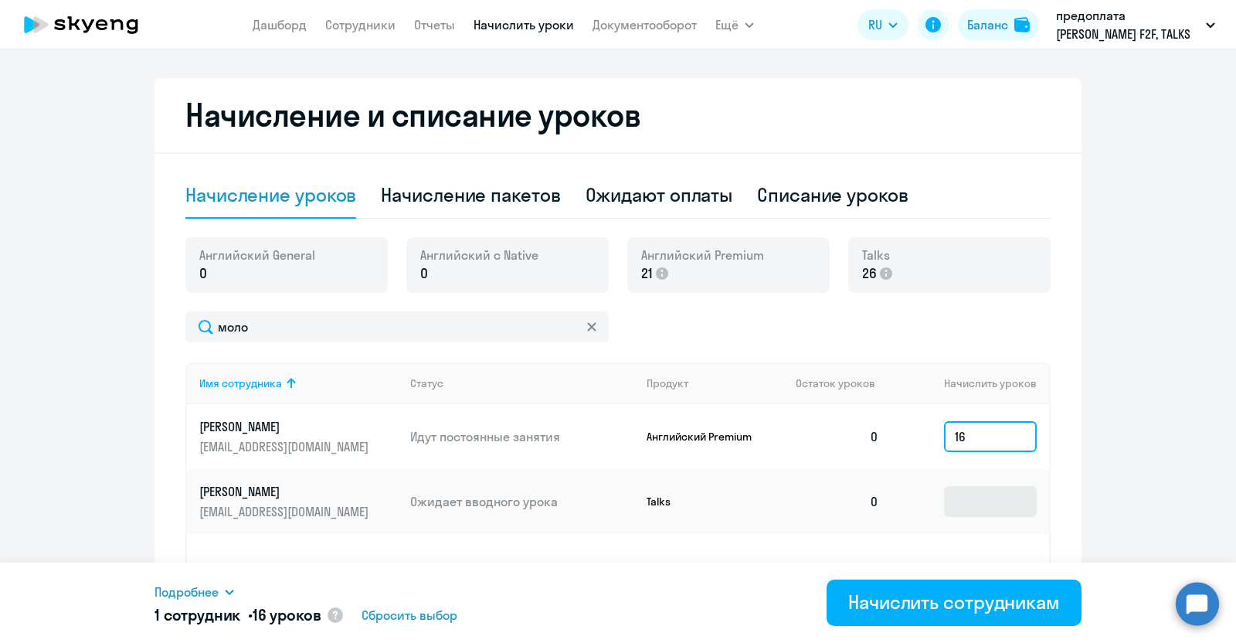
type input "16"
click at [980, 503] on input at bounding box center [990, 501] width 93 height 31
type input "16"
click at [981, 433] on input "16" at bounding box center [990, 436] width 93 height 31
type input "18"
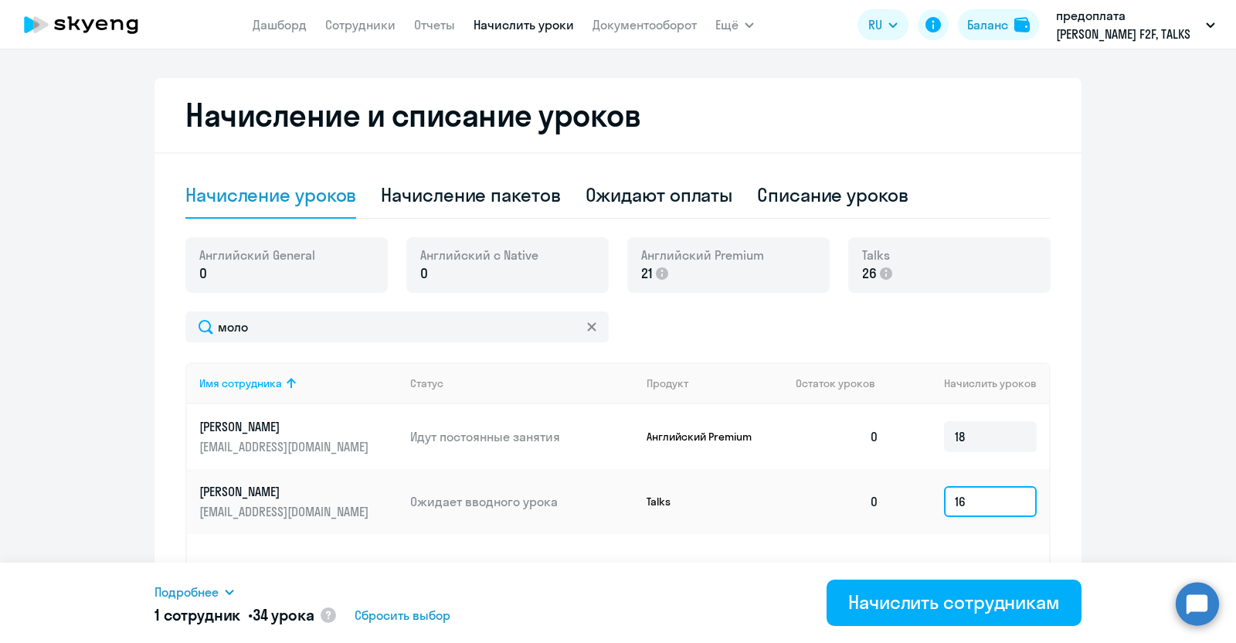
click at [995, 487] on input "16" at bounding box center [990, 501] width 93 height 31
type input "18"
click at [990, 438] on input "18" at bounding box center [990, 436] width 93 height 31
type input "1"
type input "20"
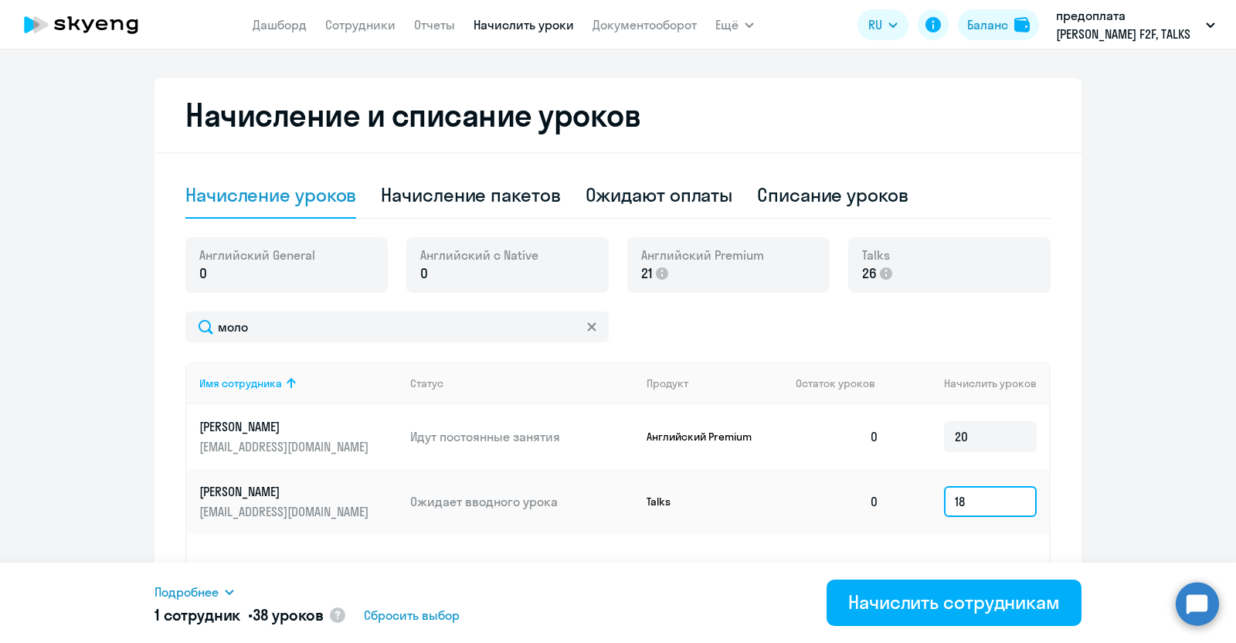
click at [1000, 494] on input "18" at bounding box center [990, 501] width 93 height 31
type input "1"
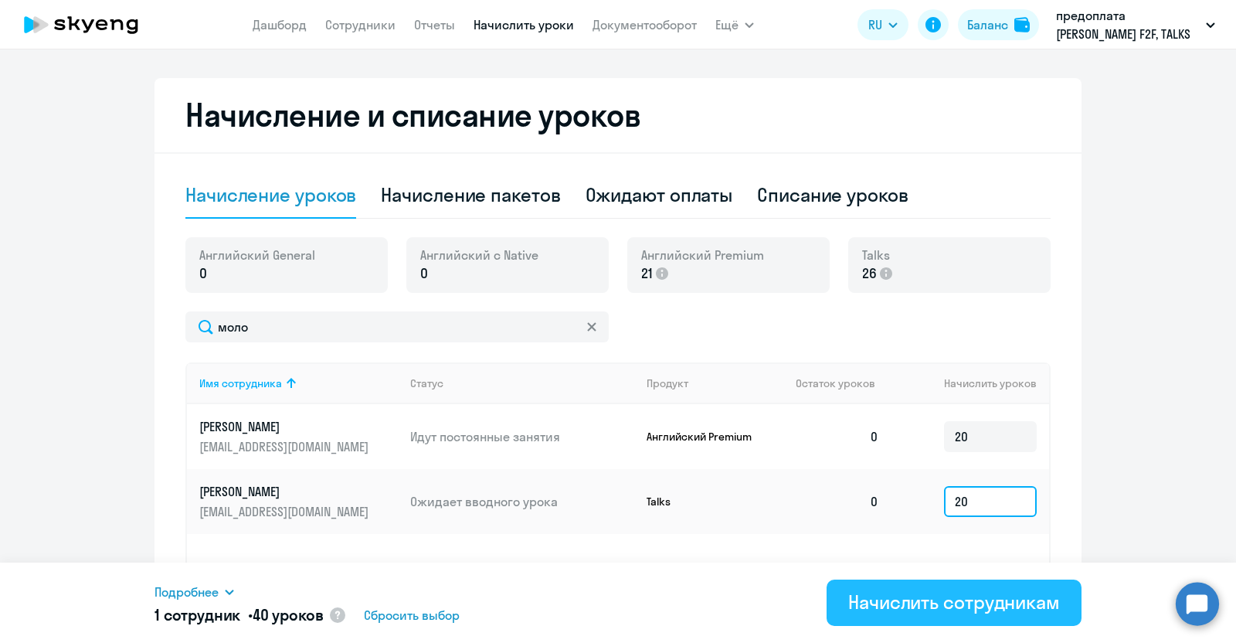
type input "20"
click at [977, 603] on div "Начислить сотрудникам" at bounding box center [954, 601] width 212 height 25
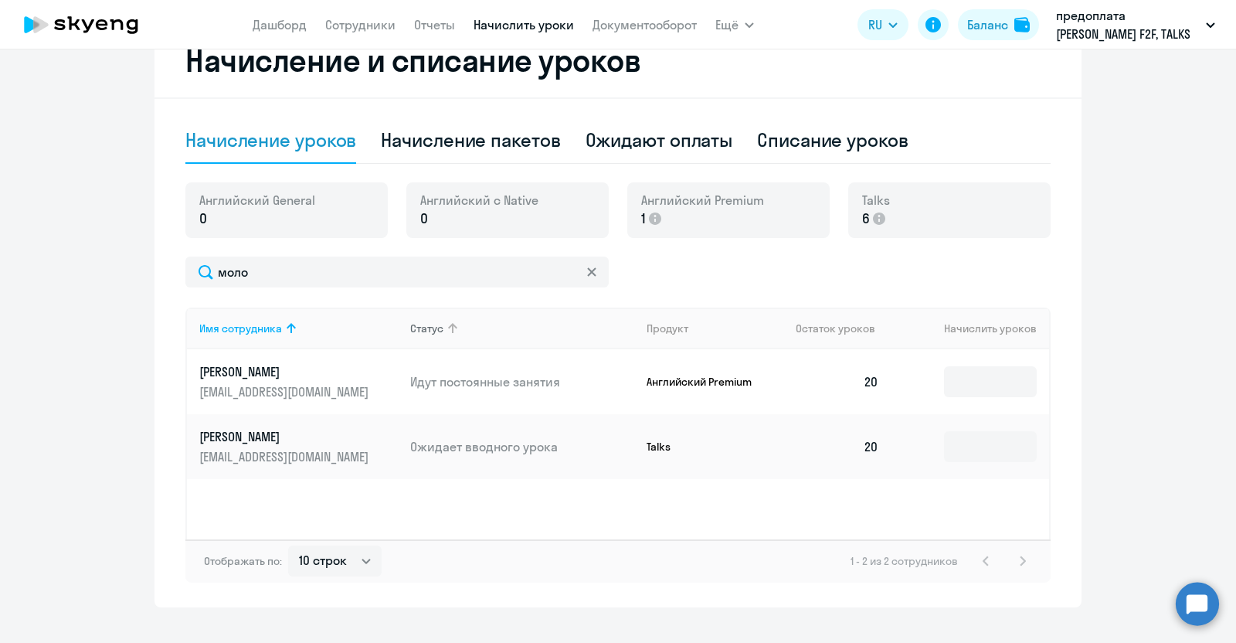
scroll to position [467, 0]
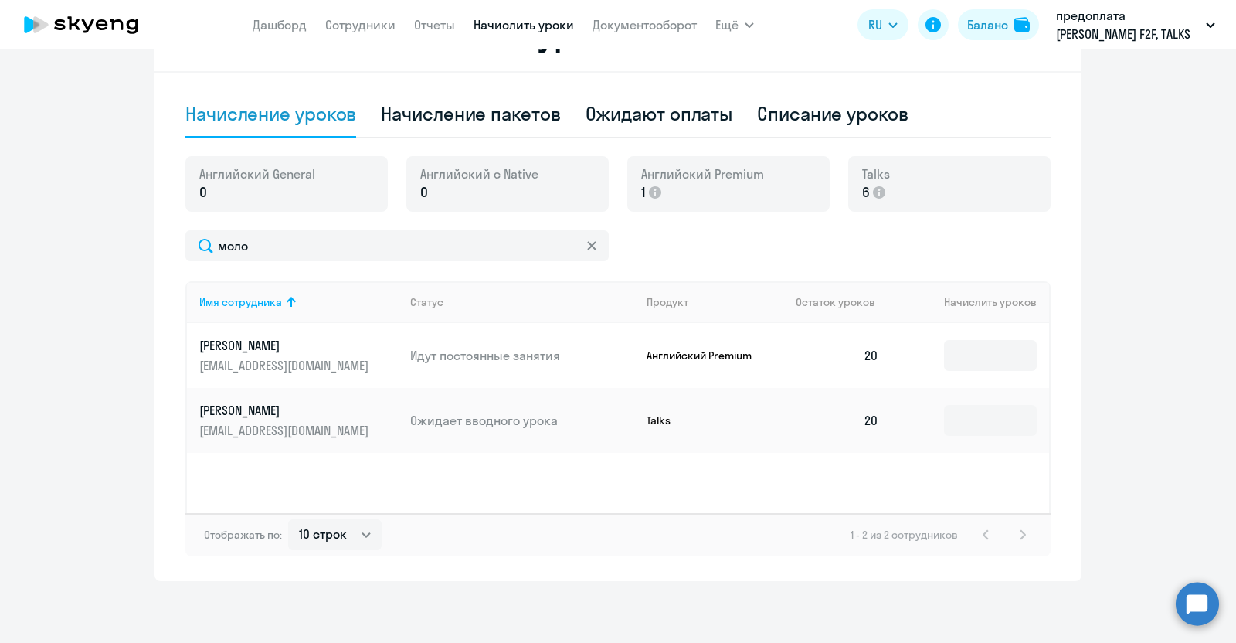
click at [304, 367] on p "[EMAIL_ADDRESS][DOMAIN_NAME]" at bounding box center [285, 365] width 173 height 17
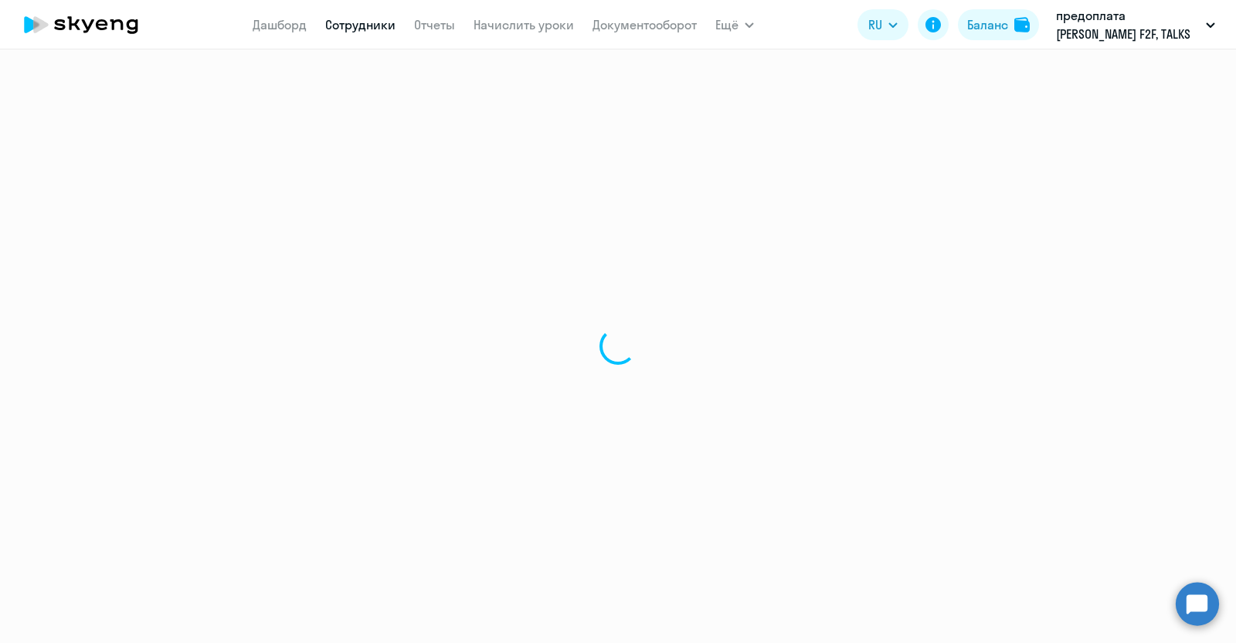
select select "english"
